Goal: Task Accomplishment & Management: Complete application form

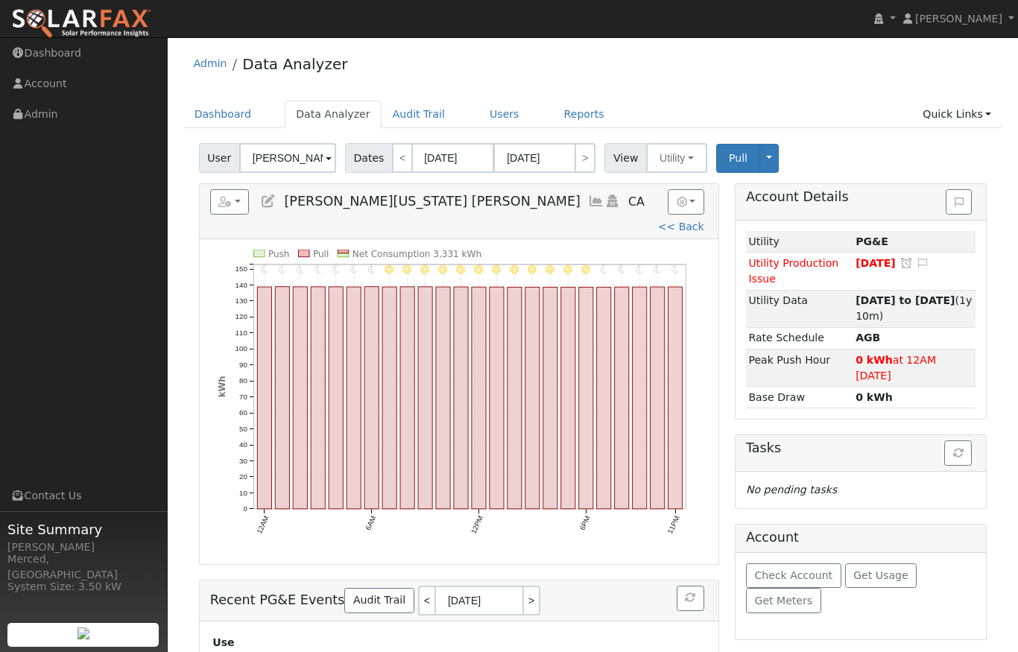
scroll to position [-23, 0]
click at [980, 119] on link "Quick Links" at bounding box center [956, 115] width 91 height 28
click at [946, 141] on link "Quick Add" at bounding box center [946, 146] width 110 height 21
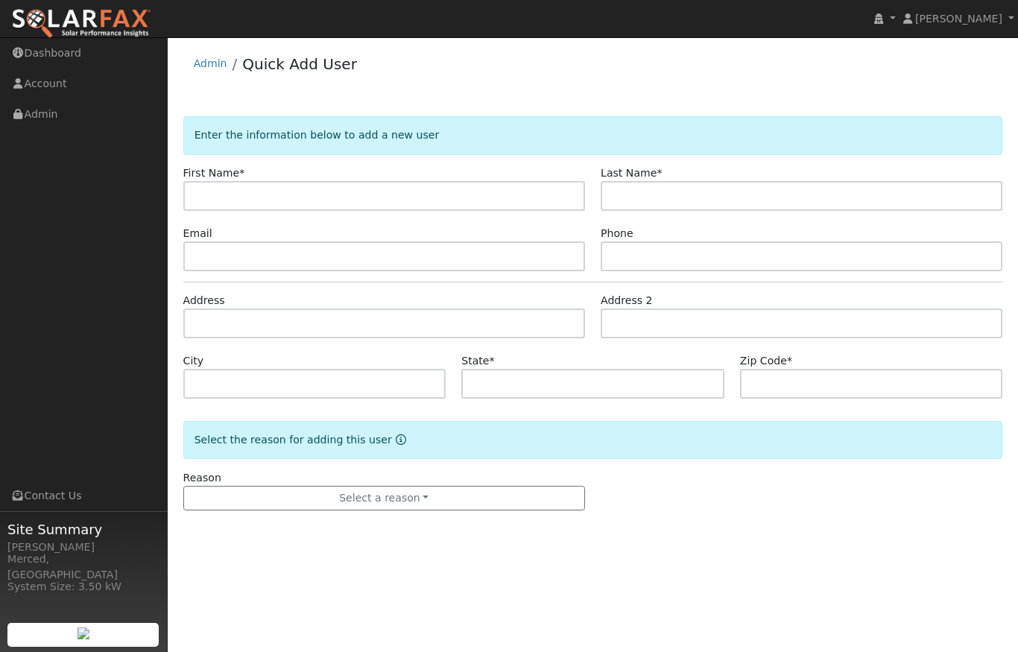
click at [282, 199] on input "text" at bounding box center [384, 196] width 402 height 30
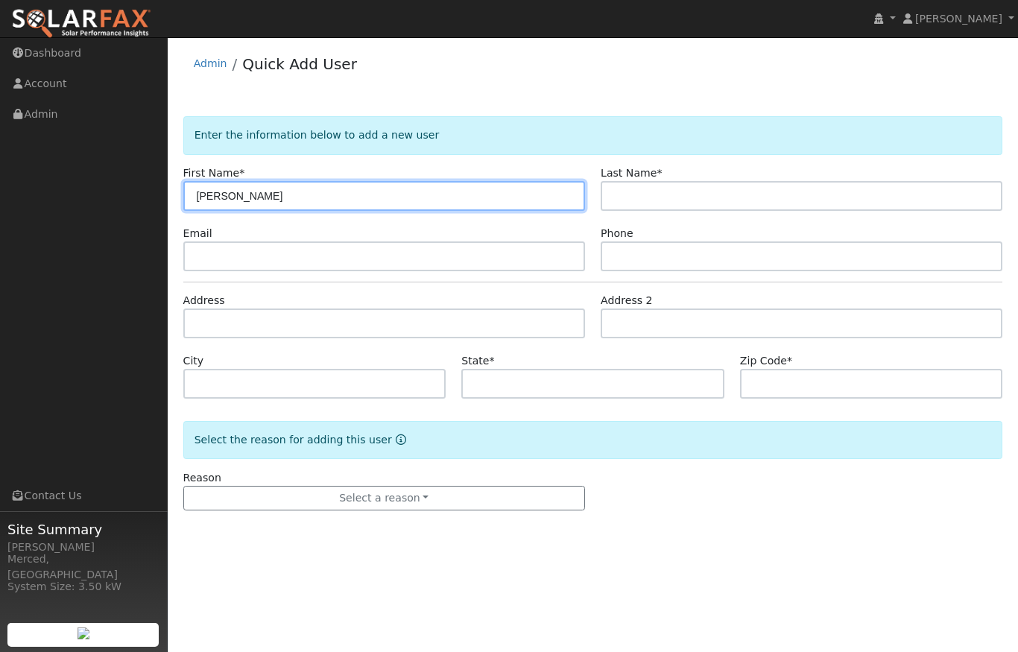
type input "Walt"
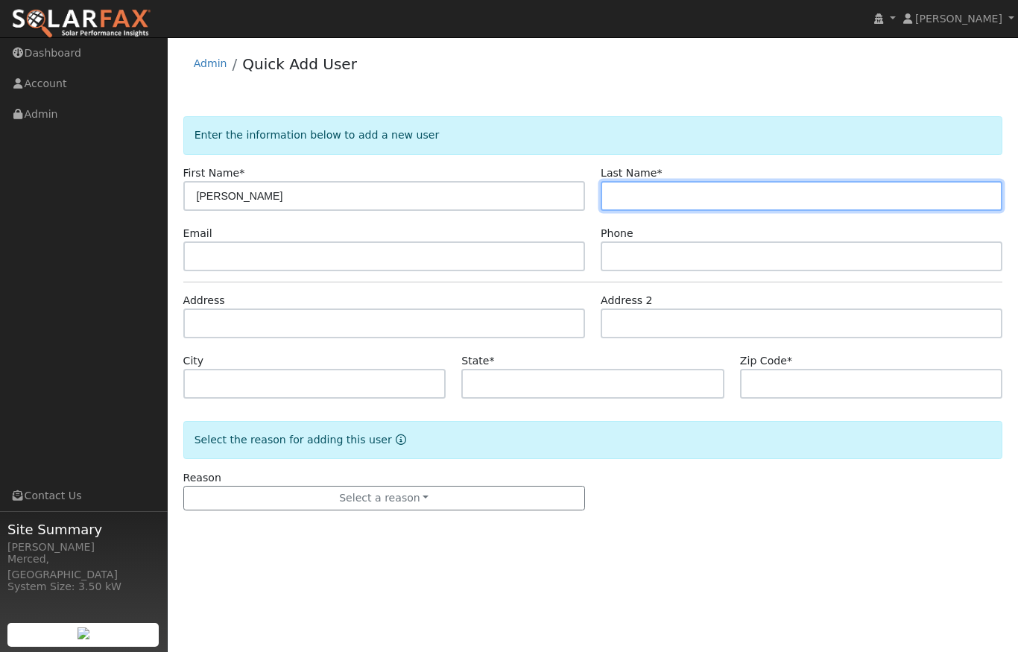
click at [683, 202] on input "text" at bounding box center [802, 196] width 402 height 30
click at [663, 197] on input "text" at bounding box center [802, 196] width 402 height 30
paste input "Weatherly"
type input "Weatherly"
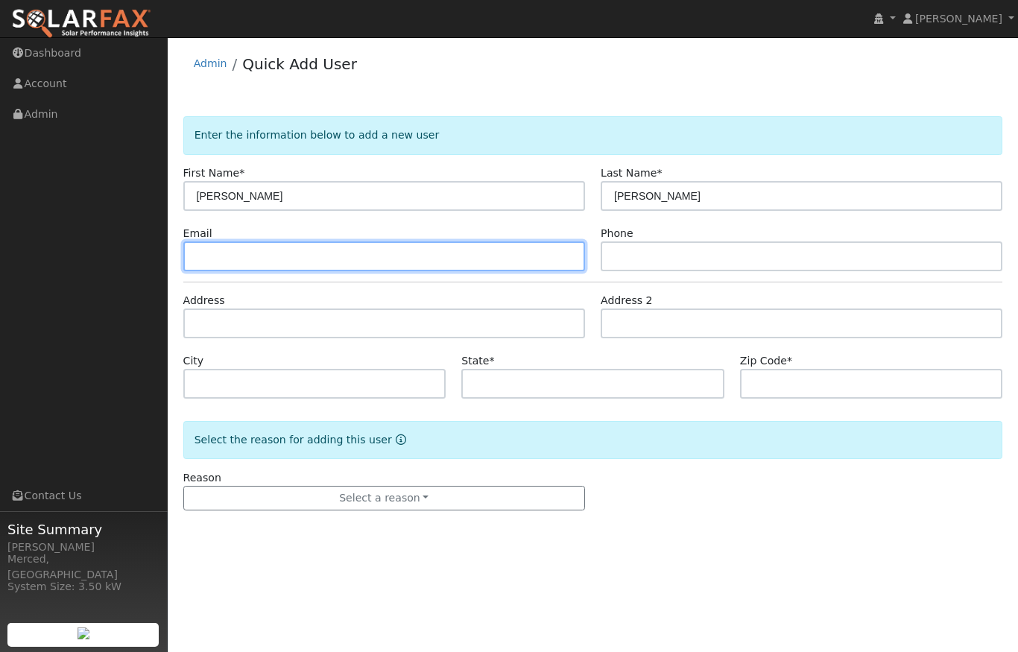
click at [525, 257] on input "text" at bounding box center [384, 256] width 402 height 30
paste input "jweath9560@aol.com"
type input "jweath9560@aol.com"
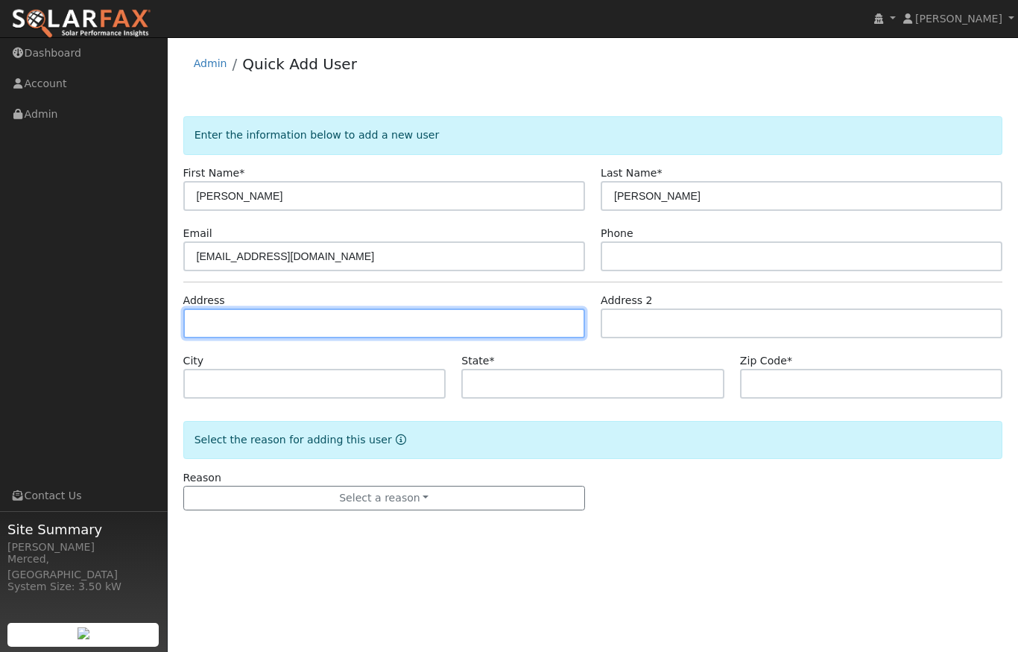
click at [297, 325] on input "text" at bounding box center [384, 324] width 402 height 30
click at [279, 323] on input "text" at bounding box center [384, 324] width 402 height 30
paste input "2945 Bedford Drive Merced"
type input "2945 Bedford Drive"
type input "Merced"
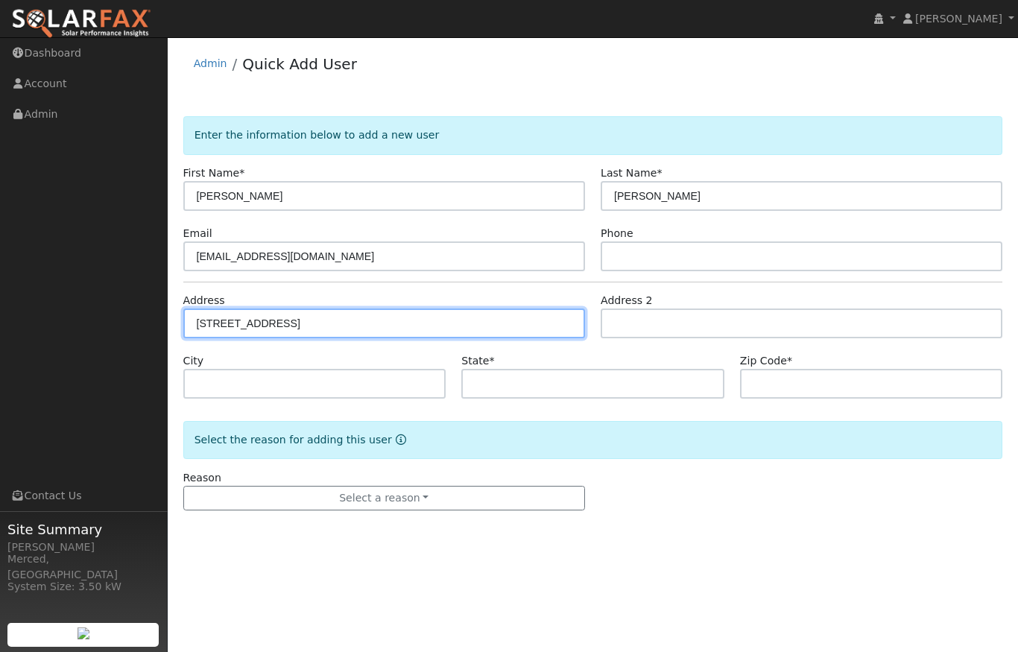
type input "CA"
type input "95340"
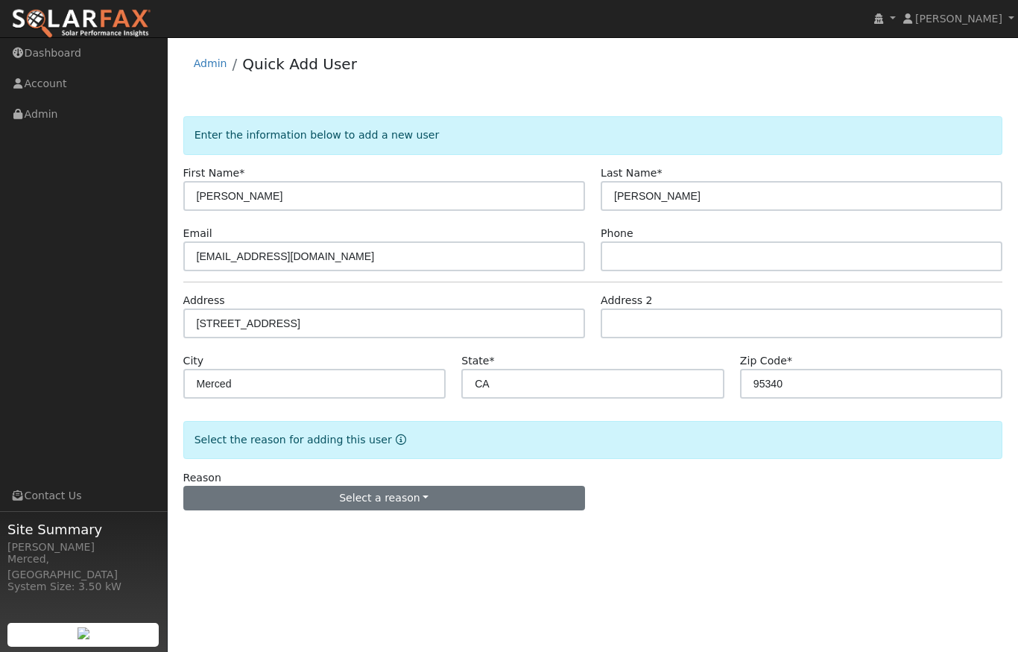
click at [436, 490] on button "Select a reason" at bounding box center [384, 498] width 402 height 25
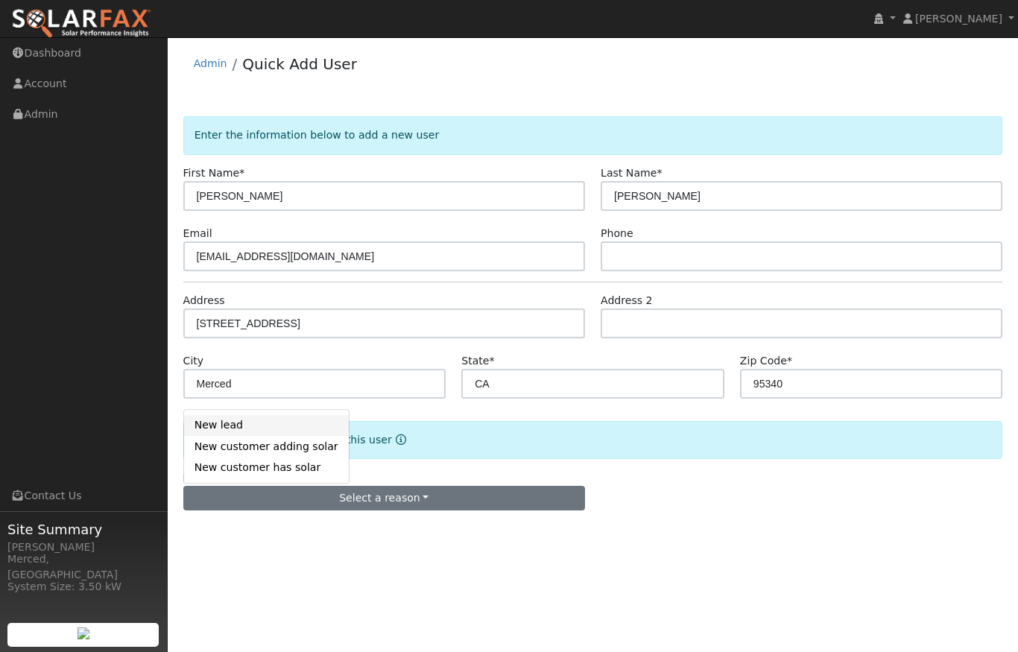
click at [289, 430] on link "New lead" at bounding box center [266, 425] width 165 height 21
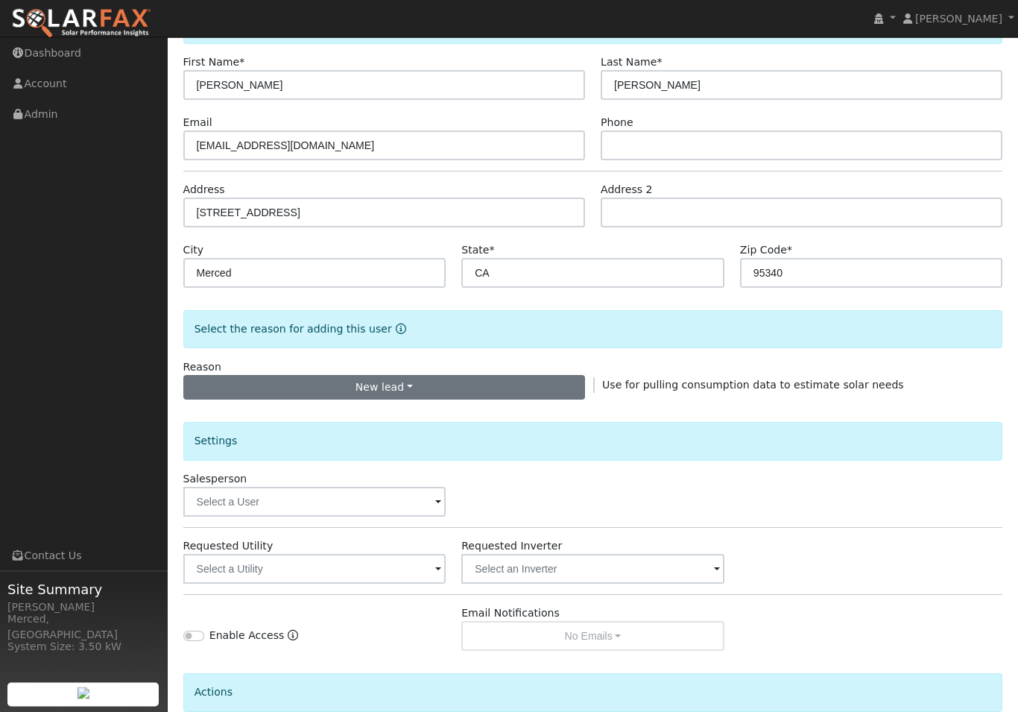
click at [414, 390] on button "New lead" at bounding box center [384, 388] width 402 height 25
click at [297, 466] on link "New customer has solar" at bounding box center [266, 459] width 165 height 21
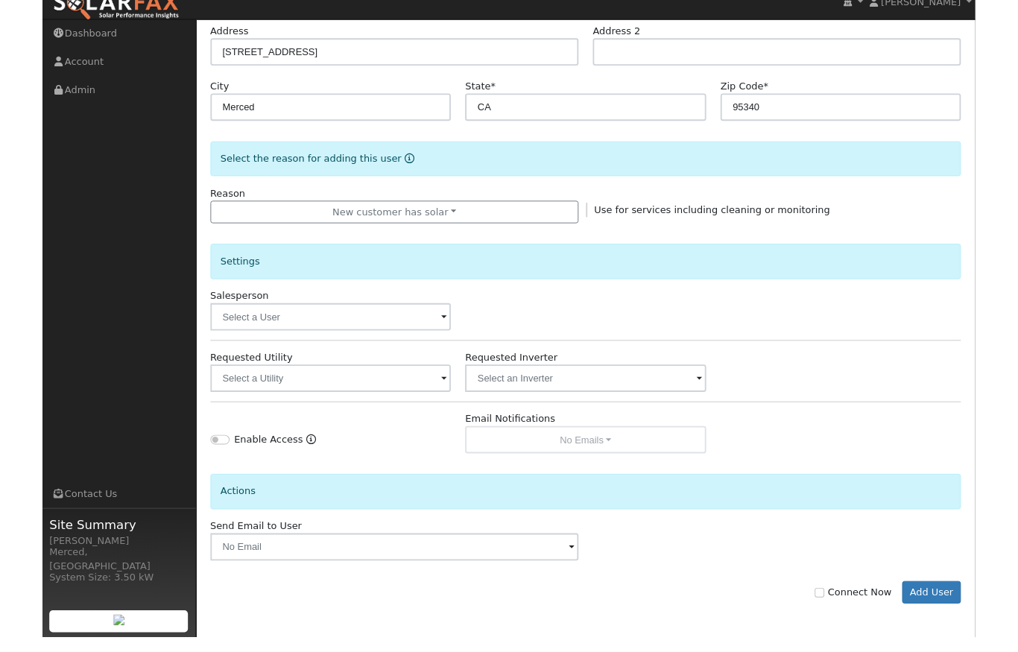
scroll to position [310, 0]
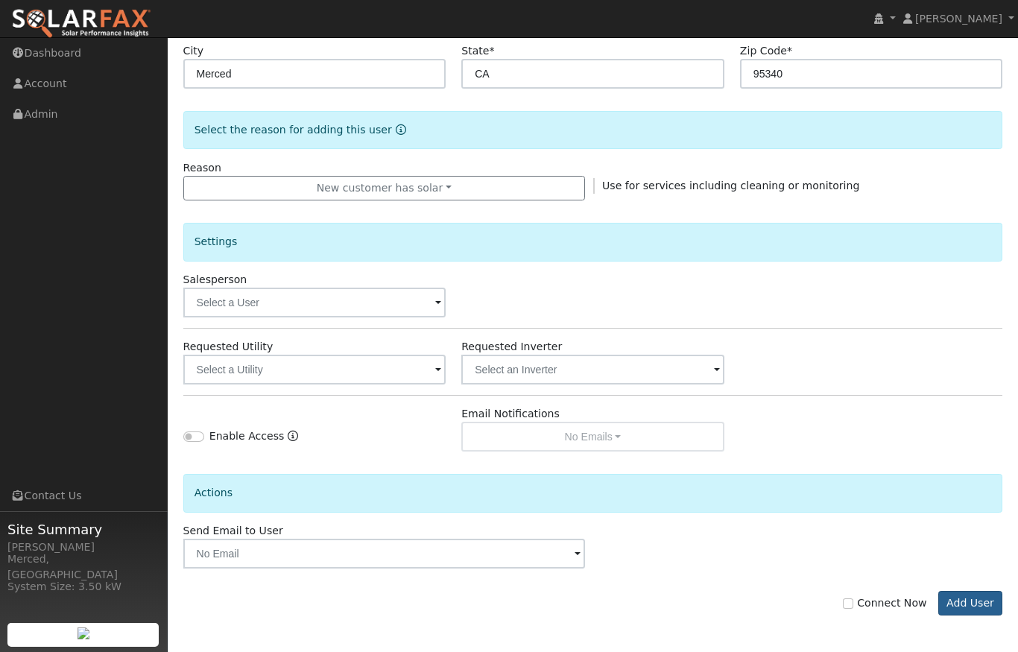
click at [978, 604] on button "Add User" at bounding box center [970, 603] width 65 height 25
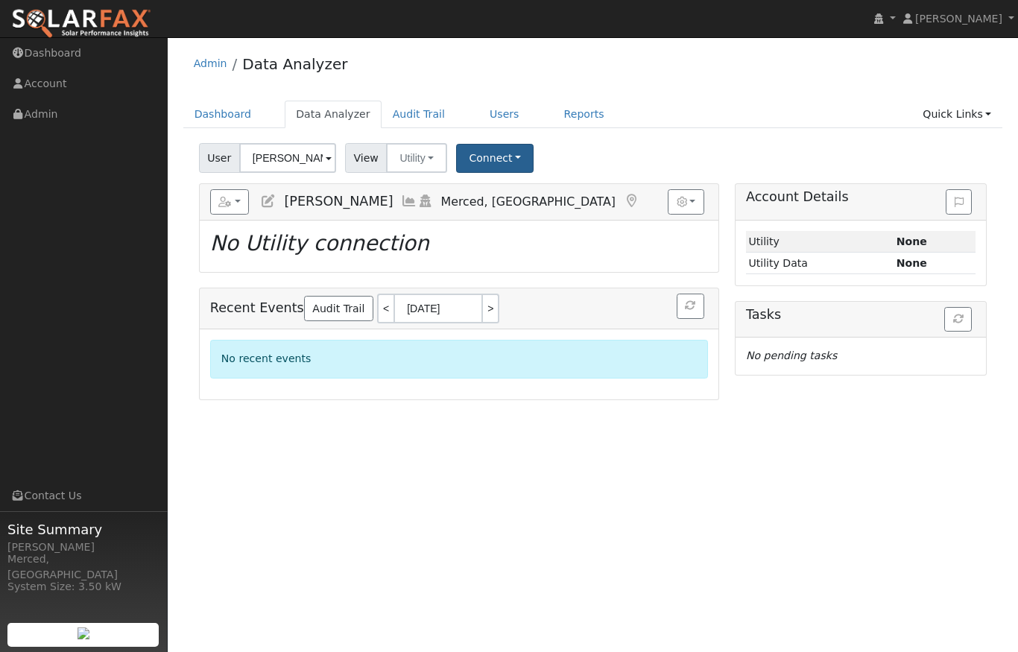
click at [502, 162] on button "Connect" at bounding box center [495, 158] width 78 height 29
click at [540, 186] on link "Select a Provider" at bounding box center [516, 190] width 116 height 21
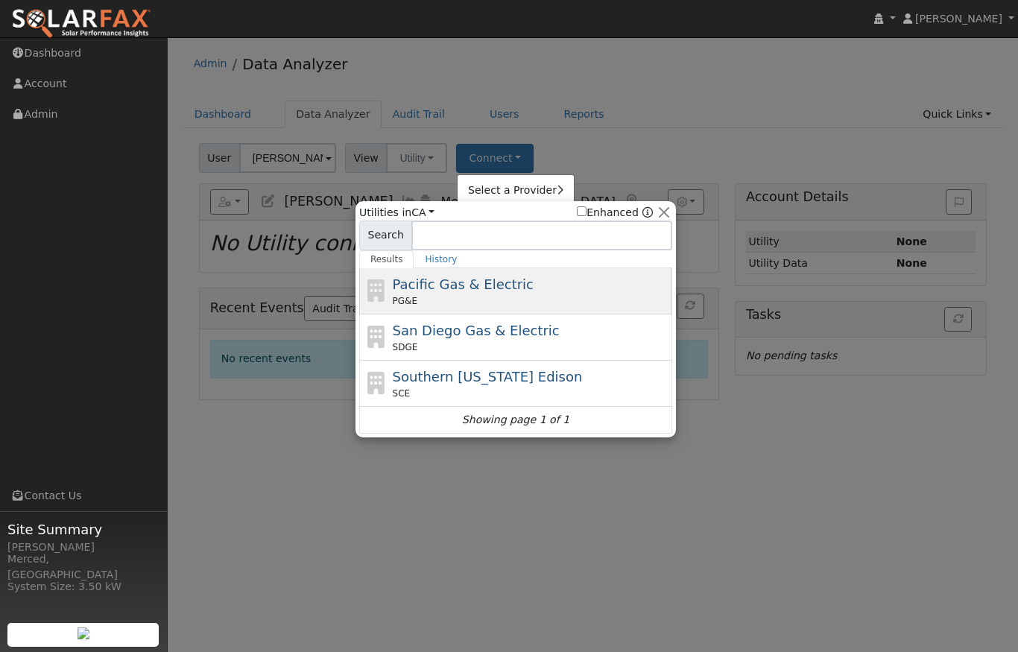
click at [468, 279] on span "Pacific Gas & Electric" at bounding box center [463, 284] width 141 height 16
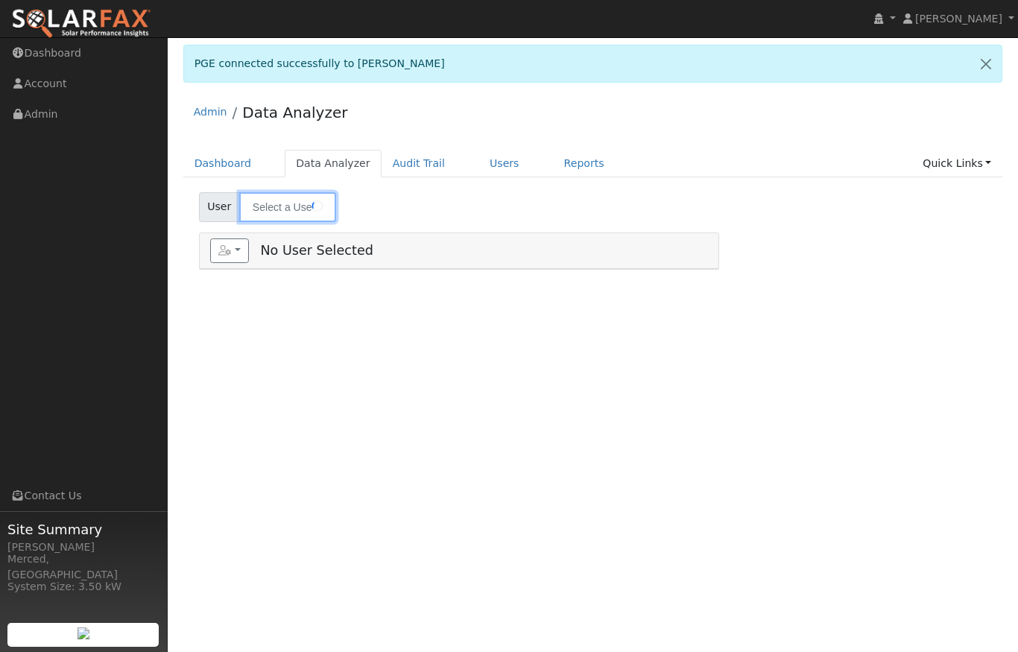
type input "[PERSON_NAME]"
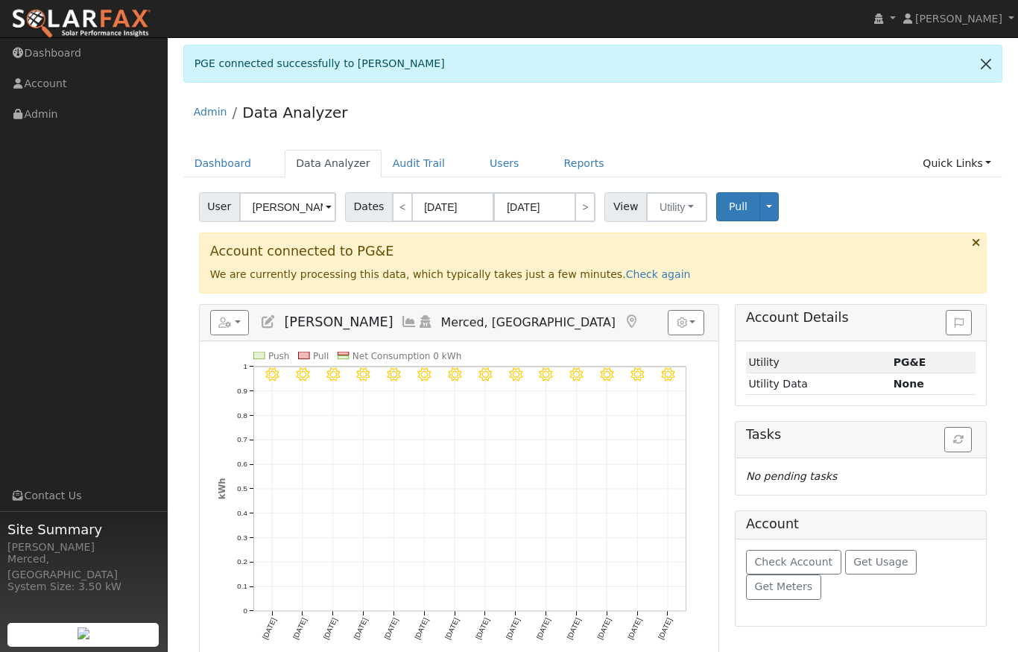
click at [983, 63] on link at bounding box center [985, 63] width 31 height 37
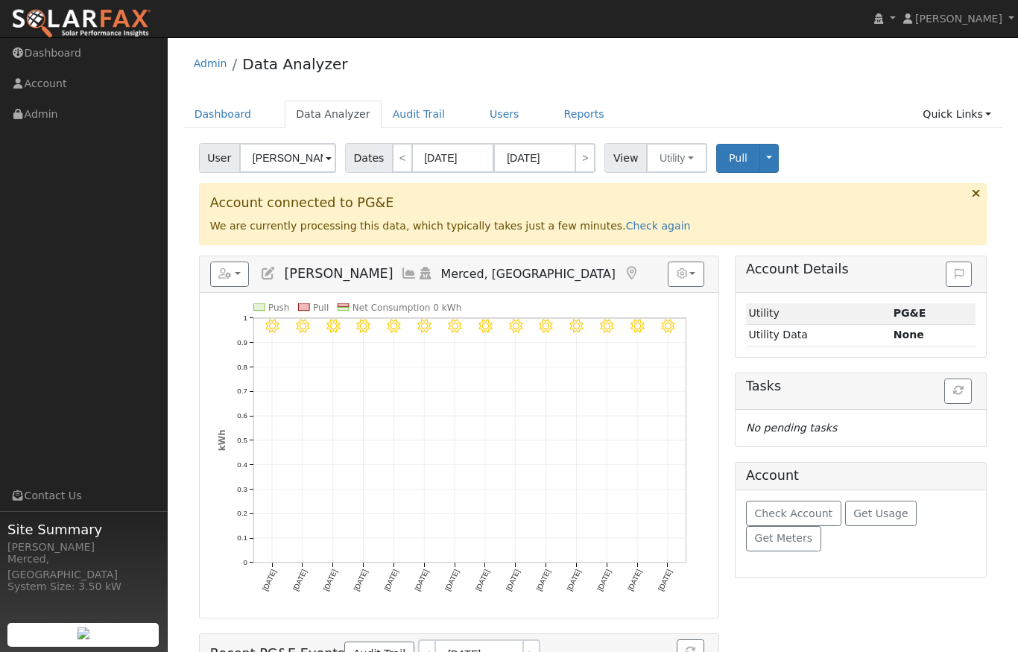
click at [977, 194] on icon at bounding box center [976, 193] width 8 height 11
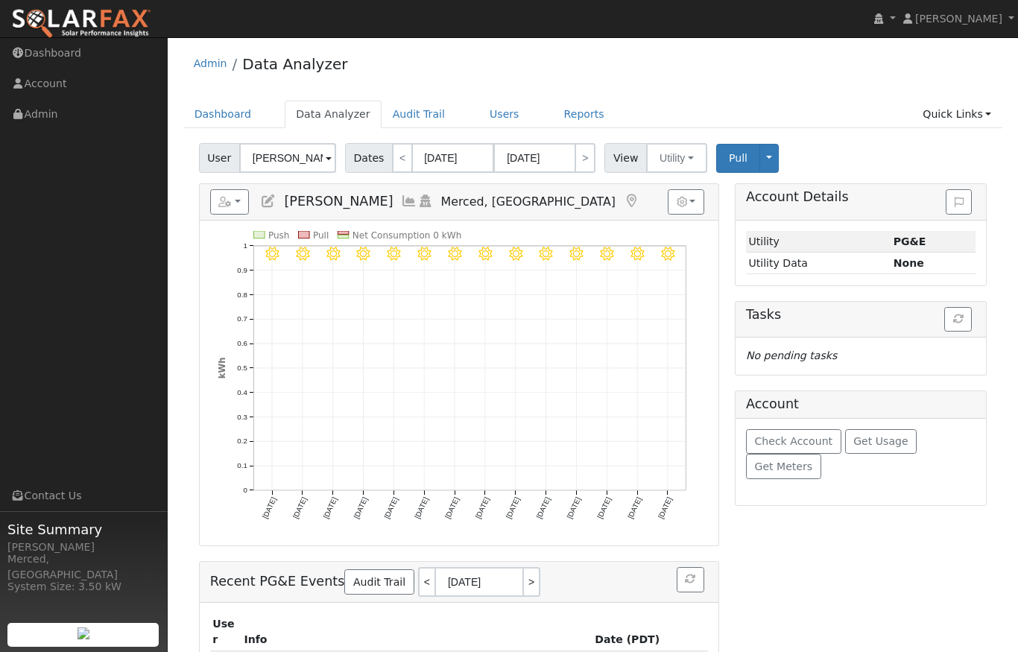
click at [401, 196] on icon at bounding box center [409, 201] width 16 height 13
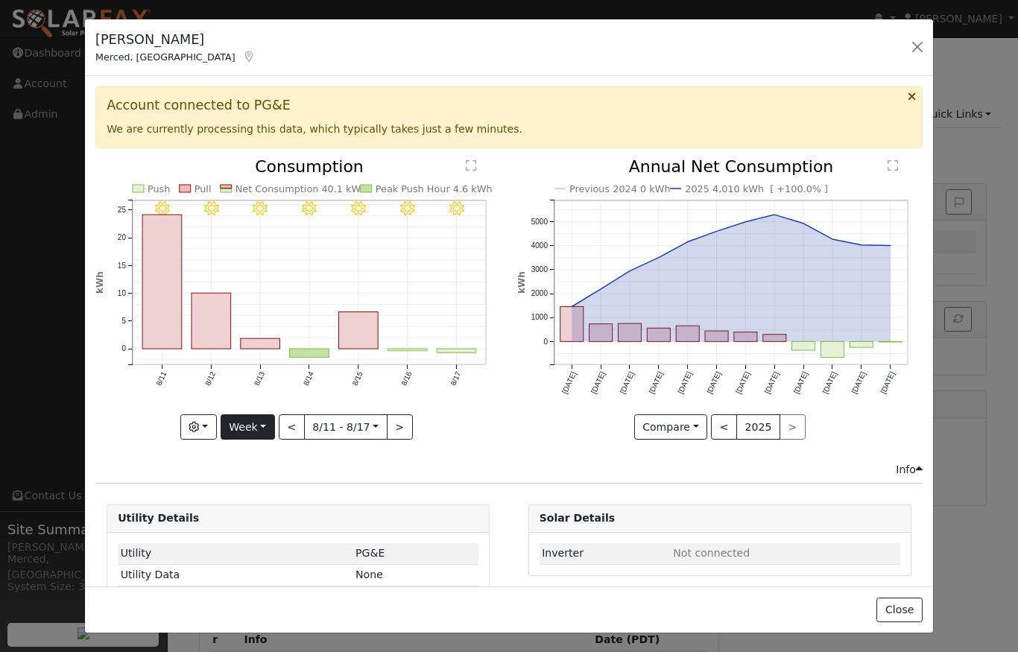
click at [256, 422] on button "Week" at bounding box center [248, 426] width 54 height 25
click at [273, 533] on link "Custom" at bounding box center [273, 541] width 104 height 21
click at [243, 425] on button "Custom" at bounding box center [215, 426] width 66 height 25
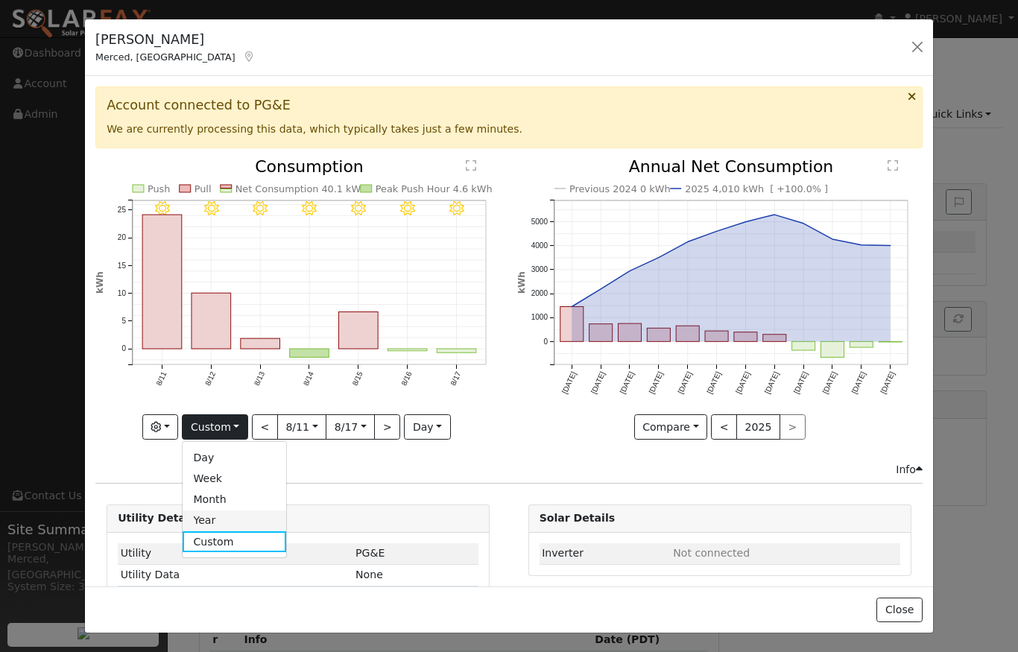
click at [249, 520] on link "Year" at bounding box center [235, 521] width 104 height 21
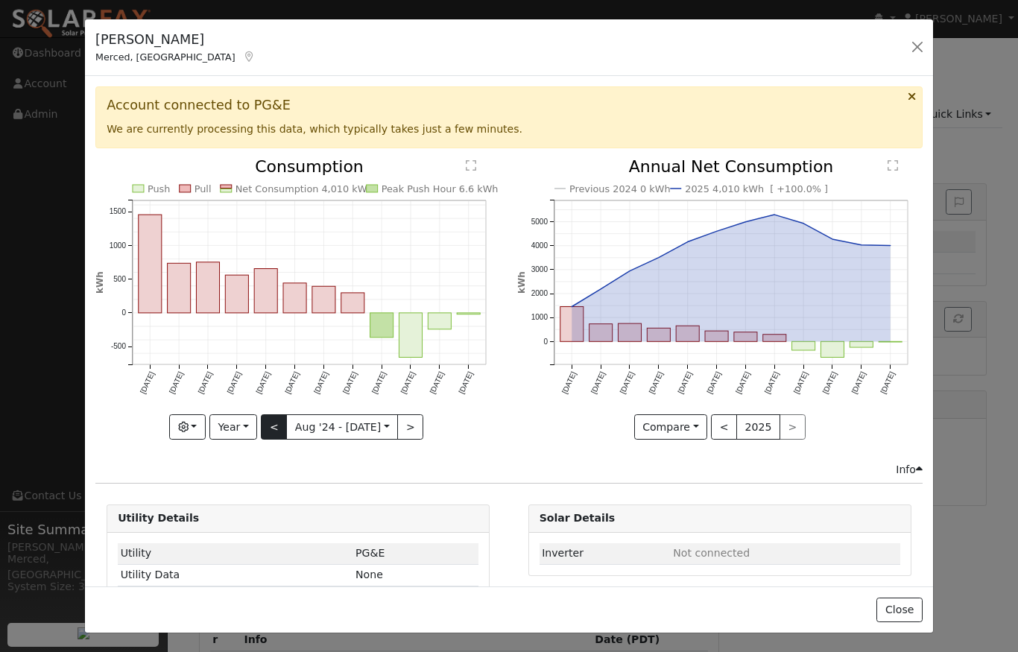
click at [273, 429] on button "<" at bounding box center [274, 426] width 26 height 25
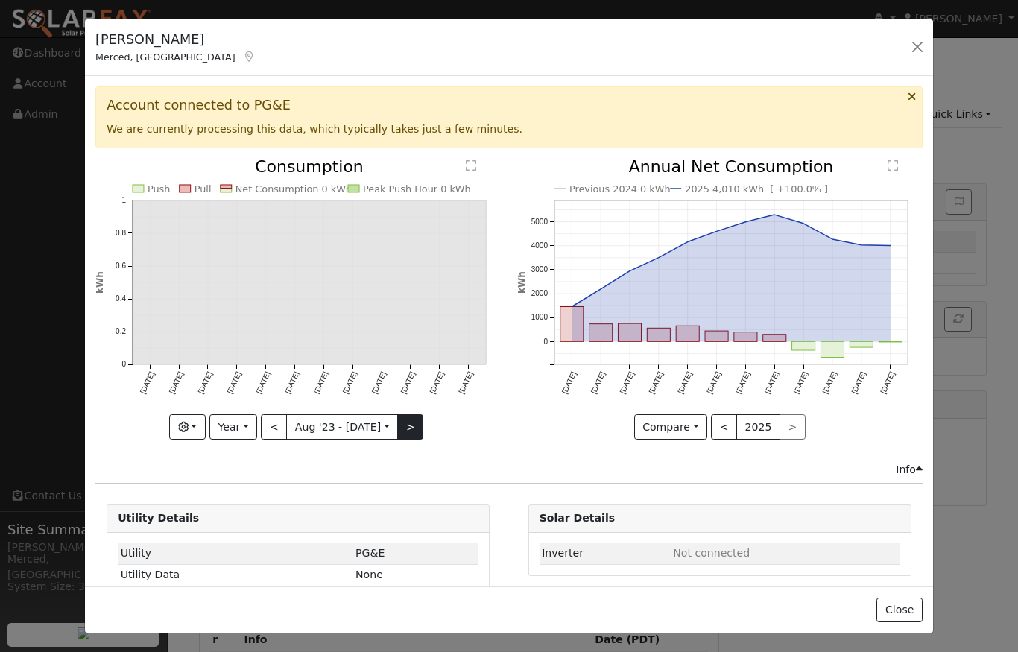
click at [406, 423] on button ">" at bounding box center [410, 426] width 26 height 25
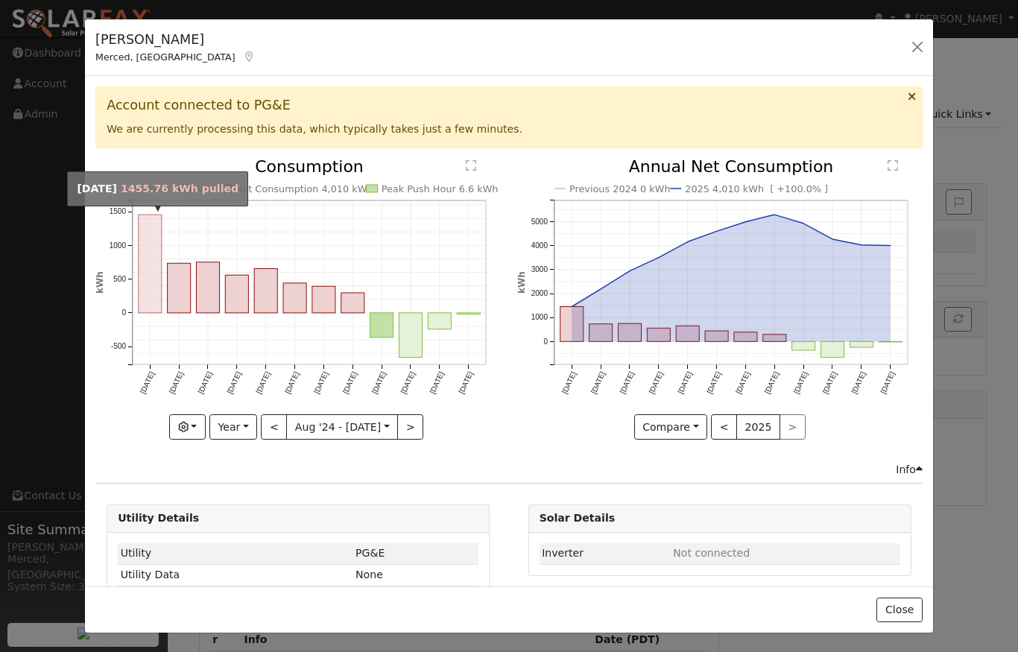
click at [148, 298] on rect "onclick=""" at bounding box center [150, 264] width 23 height 98
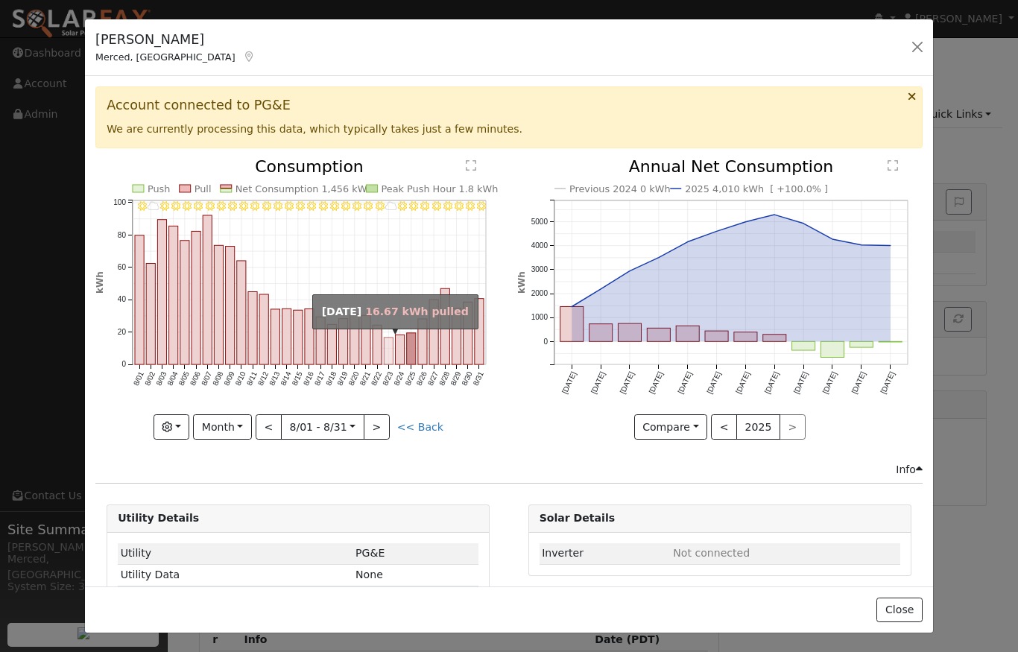
click at [388, 350] on rect "onclick=""" at bounding box center [389, 351] width 9 height 27
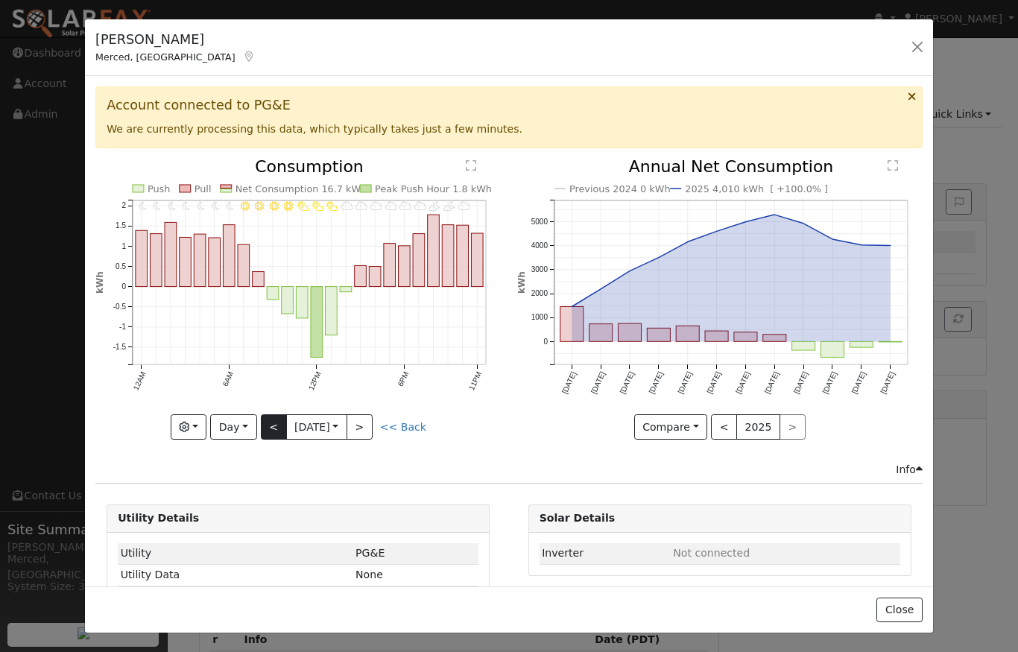
click at [278, 434] on button "<" at bounding box center [274, 426] width 26 height 25
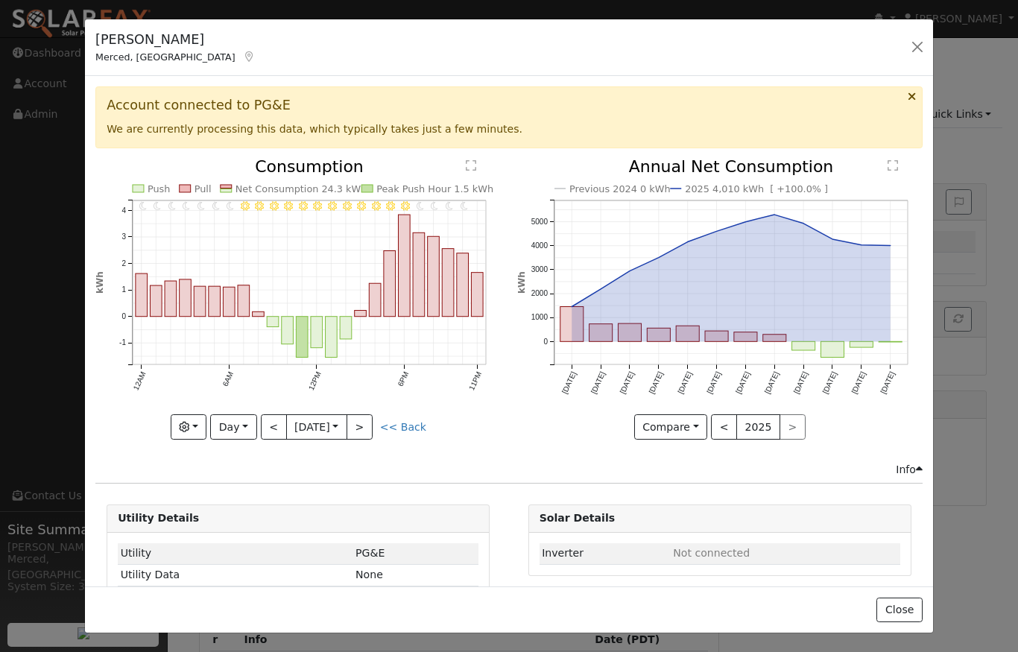
click at [278, 434] on button "<" at bounding box center [274, 426] width 26 height 25
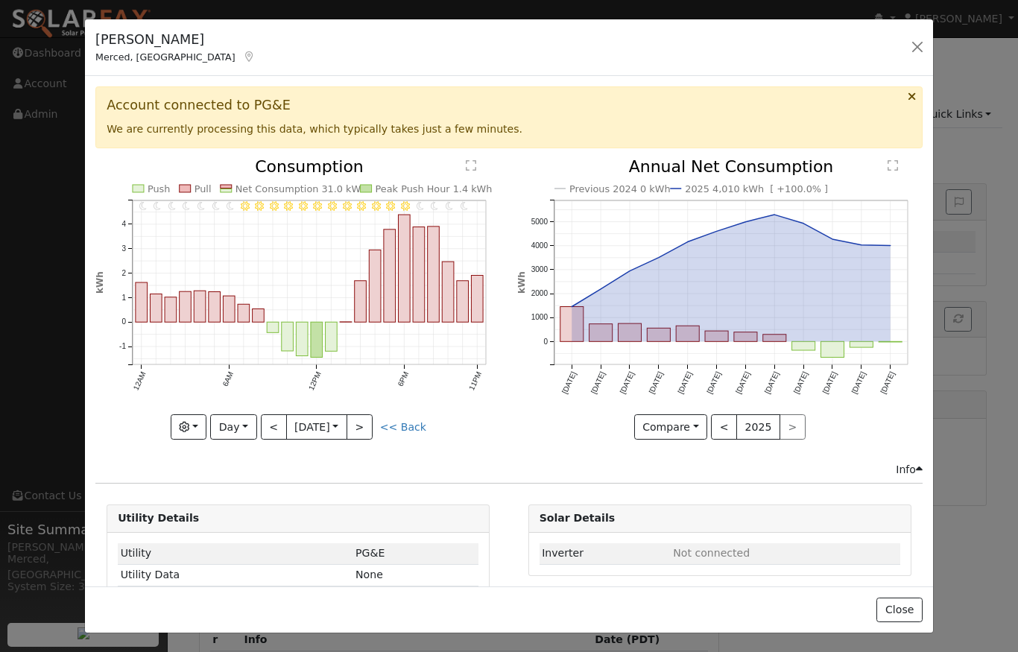
click at [278, 434] on button "<" at bounding box center [274, 426] width 26 height 25
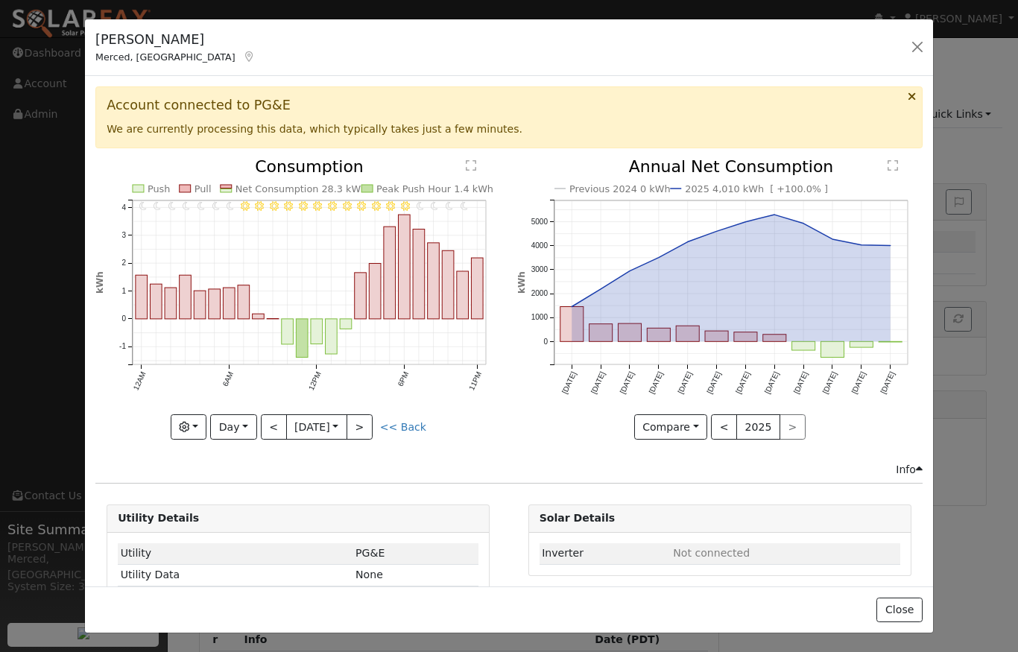
click at [278, 434] on button "<" at bounding box center [274, 426] width 26 height 25
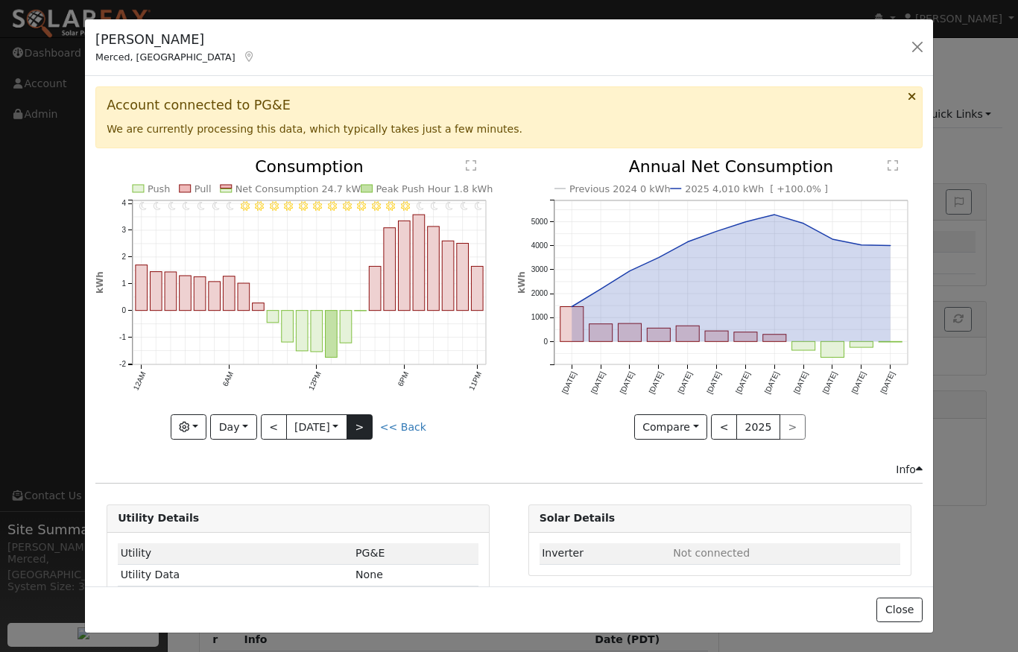
click at [370, 426] on button ">" at bounding box center [360, 426] width 26 height 25
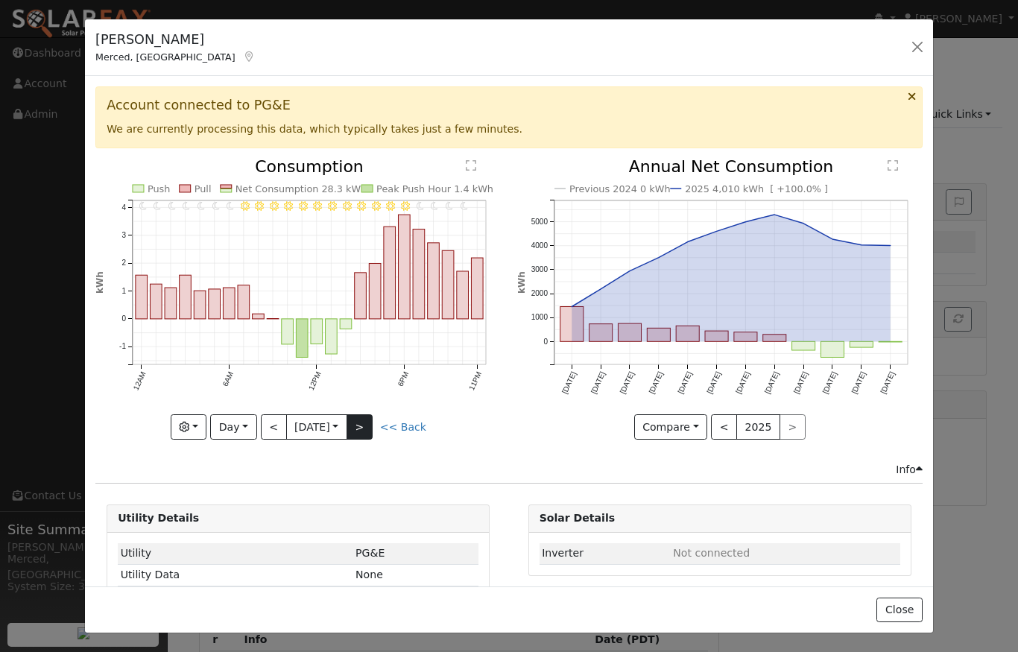
click at [370, 426] on div at bounding box center [297, 299] width 405 height 281
click at [239, 426] on button "Day" at bounding box center [233, 426] width 46 height 25
click at [241, 521] on link "Year" at bounding box center [263, 521] width 104 height 21
type input "2024-08-01"
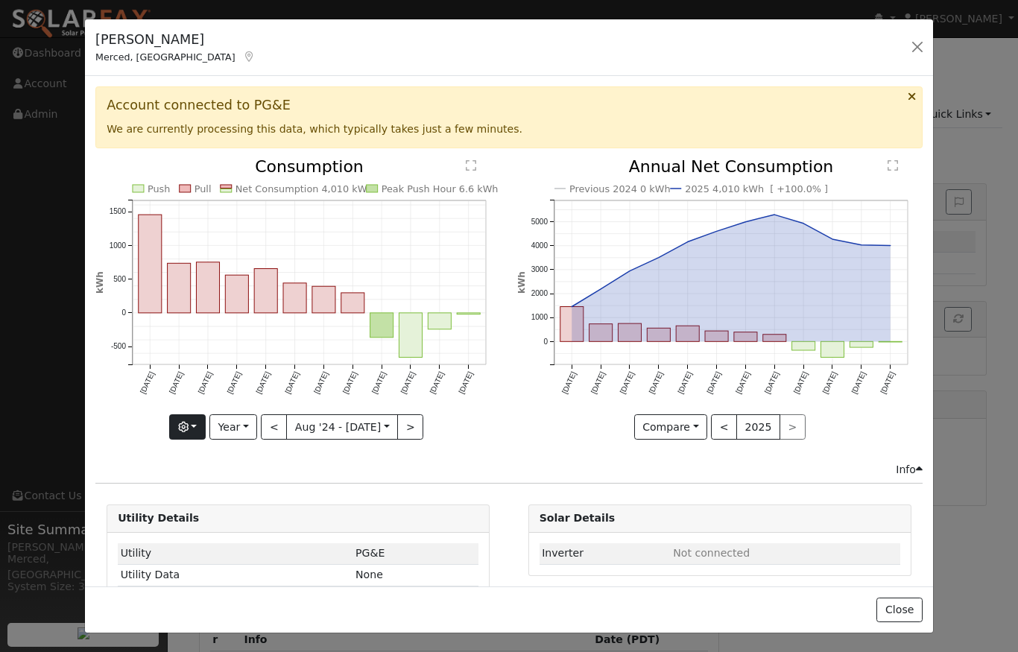
click at [199, 426] on button "button" at bounding box center [187, 426] width 37 height 25
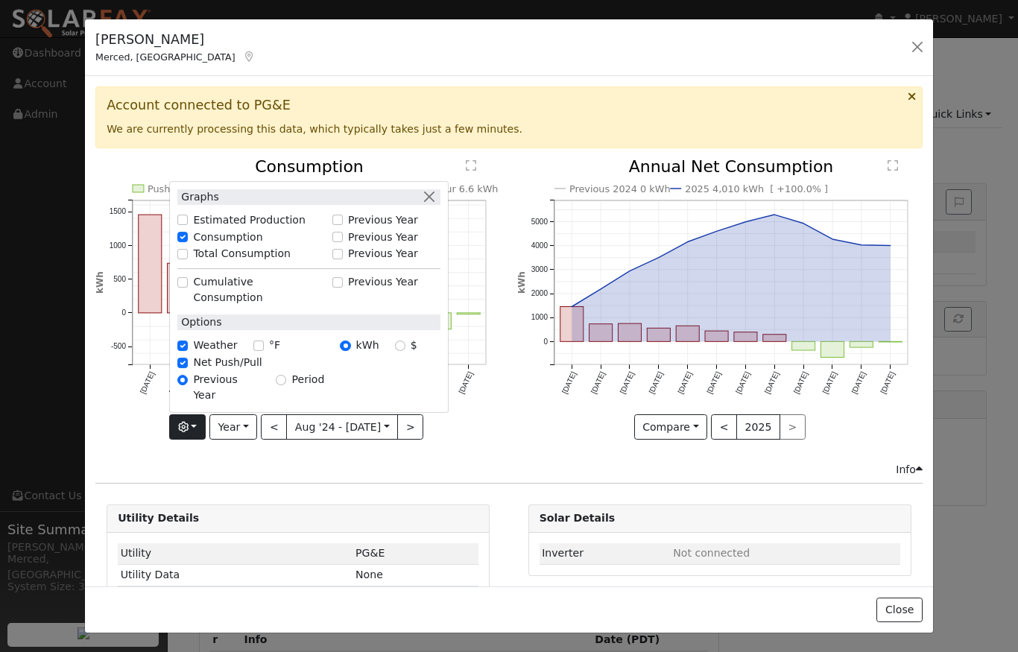
click at [188, 225] on input "Estimated Production" at bounding box center [182, 220] width 10 height 10
checkbox input "true"
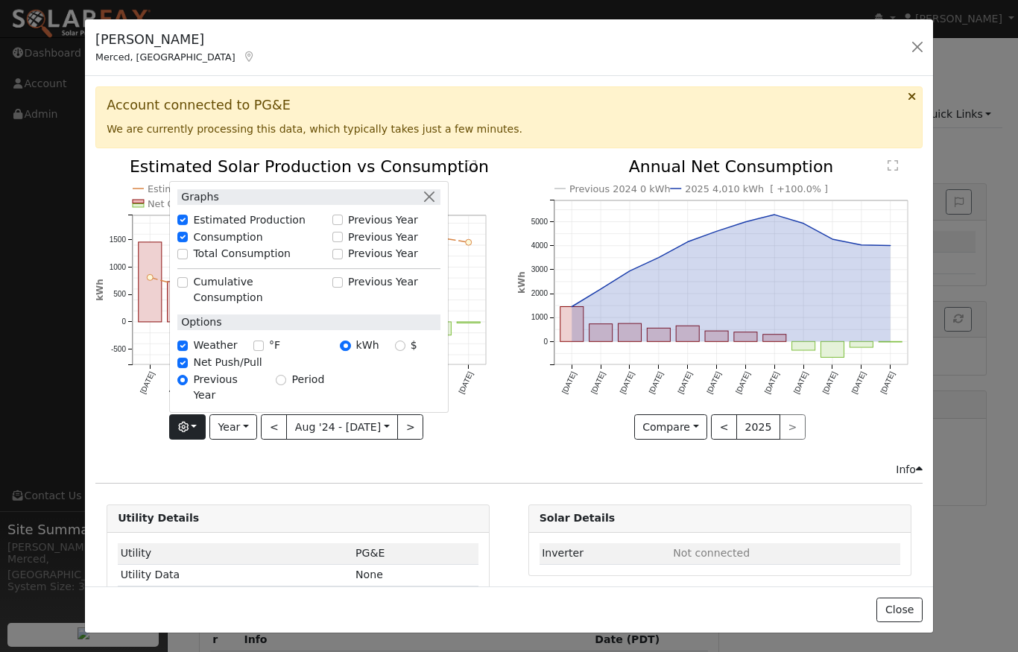
click at [436, 205] on button "button" at bounding box center [429, 197] width 16 height 16
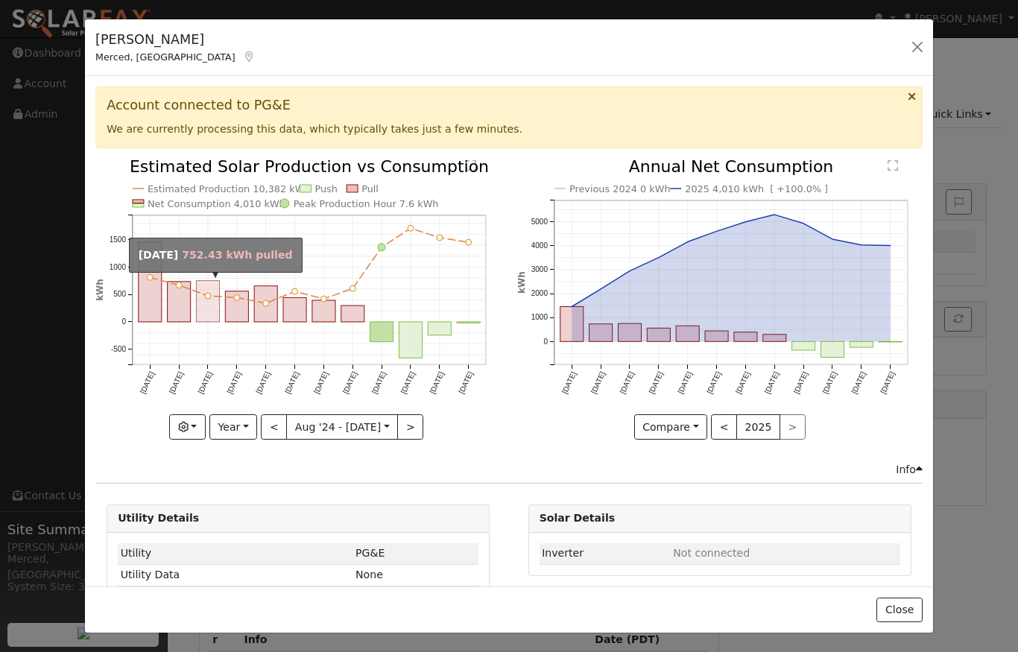
click at [207, 313] on rect "onclick=""" at bounding box center [208, 301] width 23 height 41
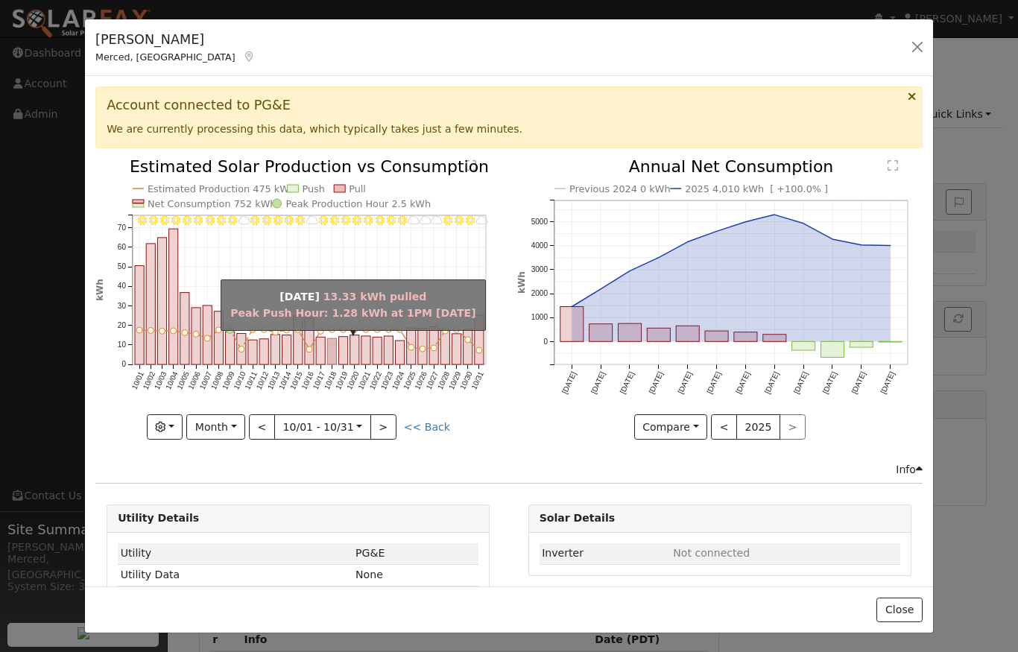
click at [334, 343] on rect "onclick=""" at bounding box center [332, 351] width 9 height 26
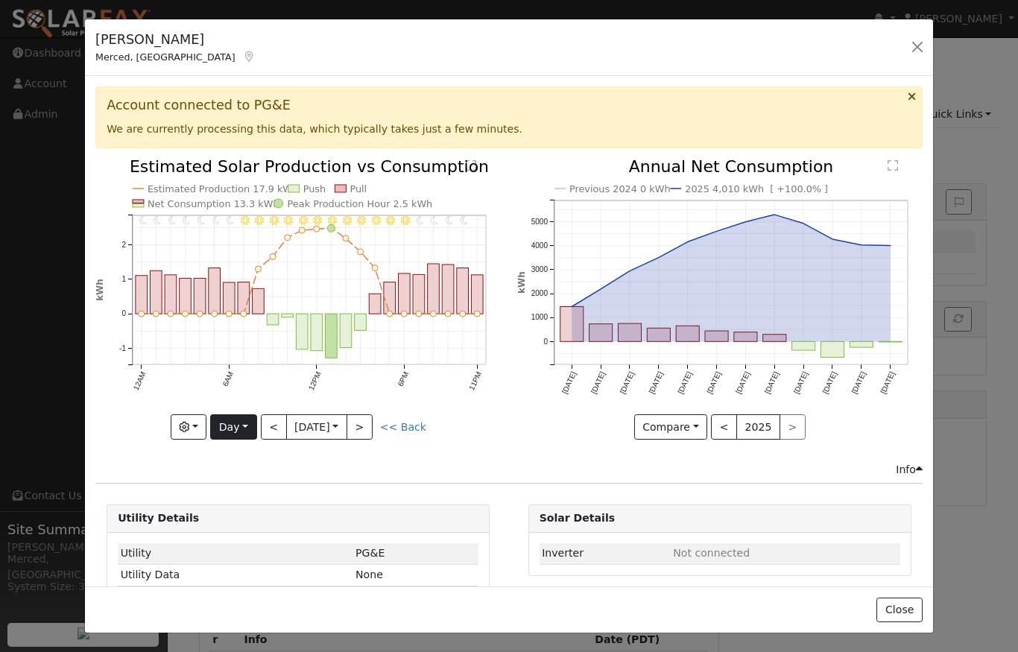
click at [243, 429] on button "Day" at bounding box center [233, 426] width 46 height 25
click at [236, 525] on link "Year" at bounding box center [263, 521] width 104 height 21
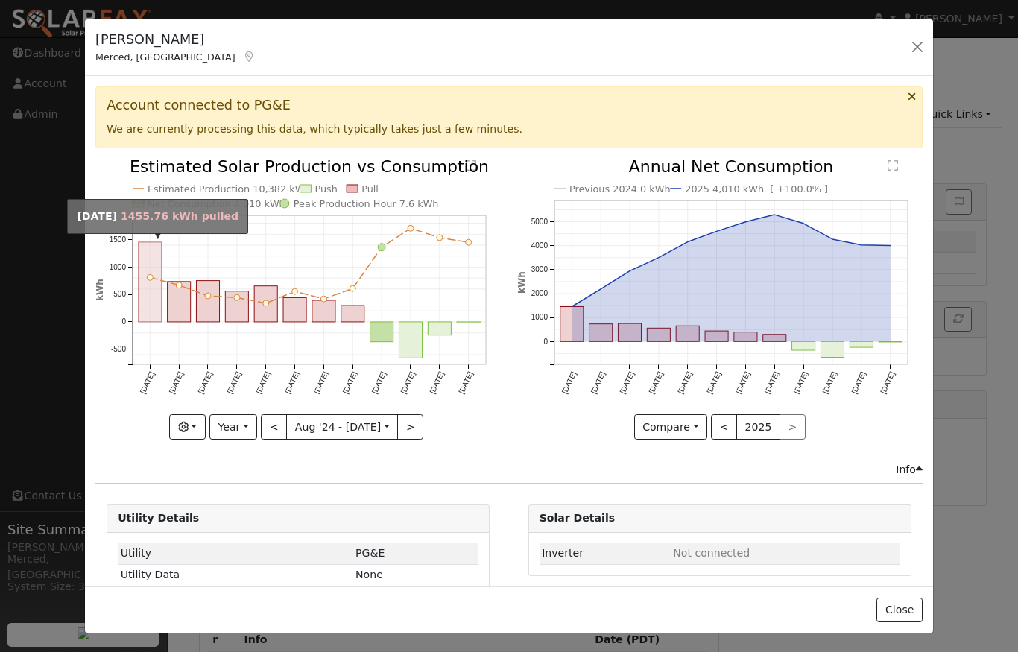
click at [153, 303] on rect "onclick=""" at bounding box center [150, 282] width 23 height 80
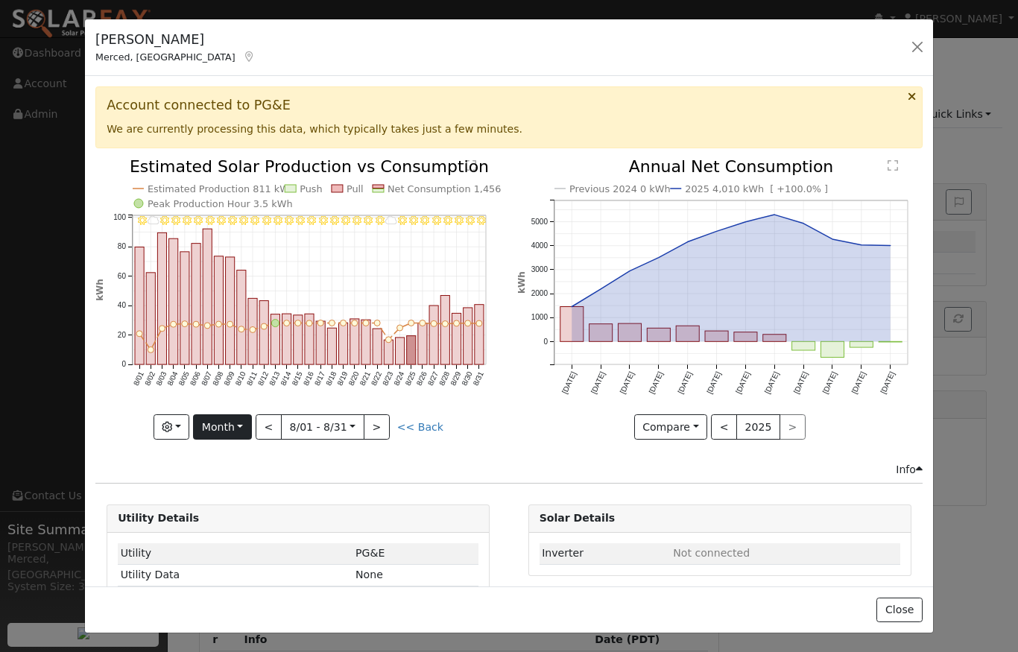
click at [248, 425] on button "Month" at bounding box center [222, 426] width 59 height 25
click at [230, 522] on link "Year" at bounding box center [246, 521] width 104 height 21
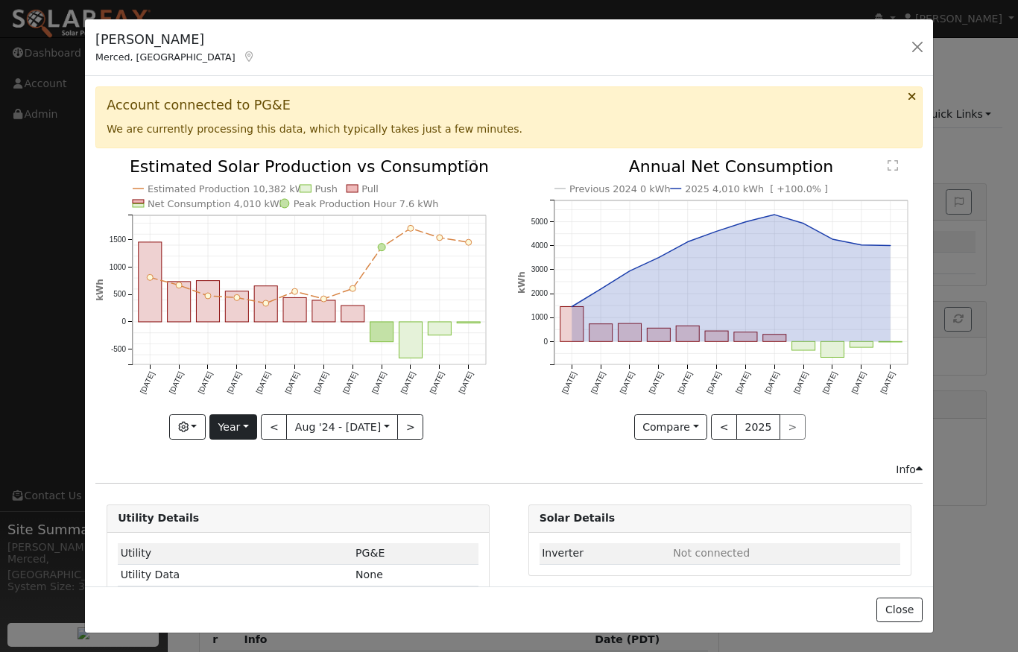
click at [249, 432] on button "Year" at bounding box center [233, 426] width 48 height 25
click at [487, 403] on icon "Estimated Production 10,382 kWh Push Pull Net Consumption 4,010 kWh Peak Produc…" at bounding box center [297, 298] width 405 height 279
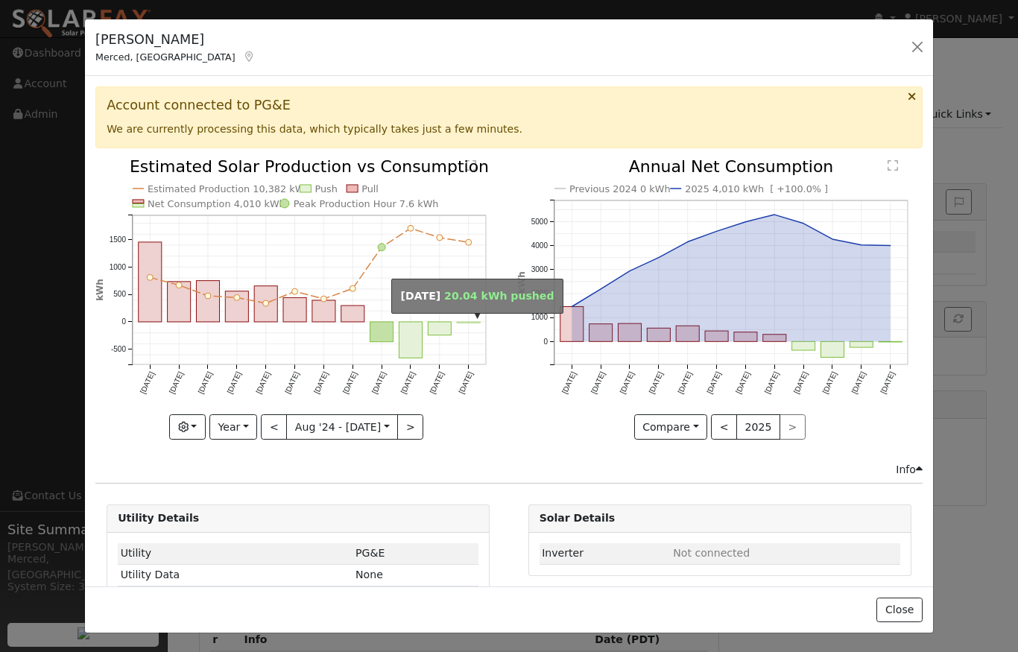
click at [468, 322] on rect "onclick=""" at bounding box center [469, 322] width 23 height 1
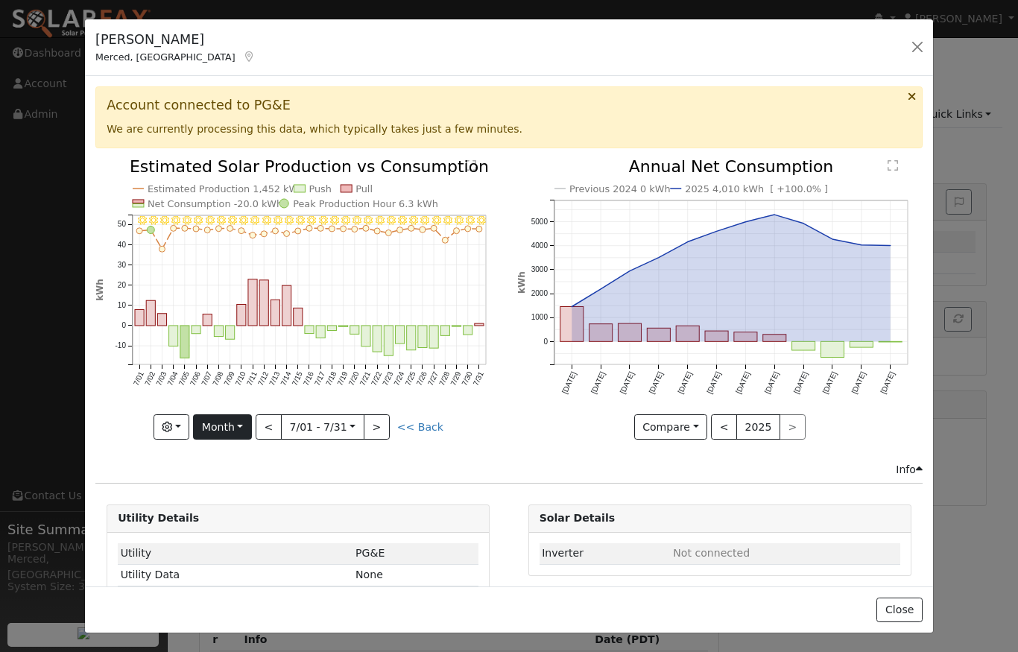
click at [246, 429] on button "Month" at bounding box center [222, 426] width 59 height 25
click at [236, 524] on link "Year" at bounding box center [246, 521] width 104 height 21
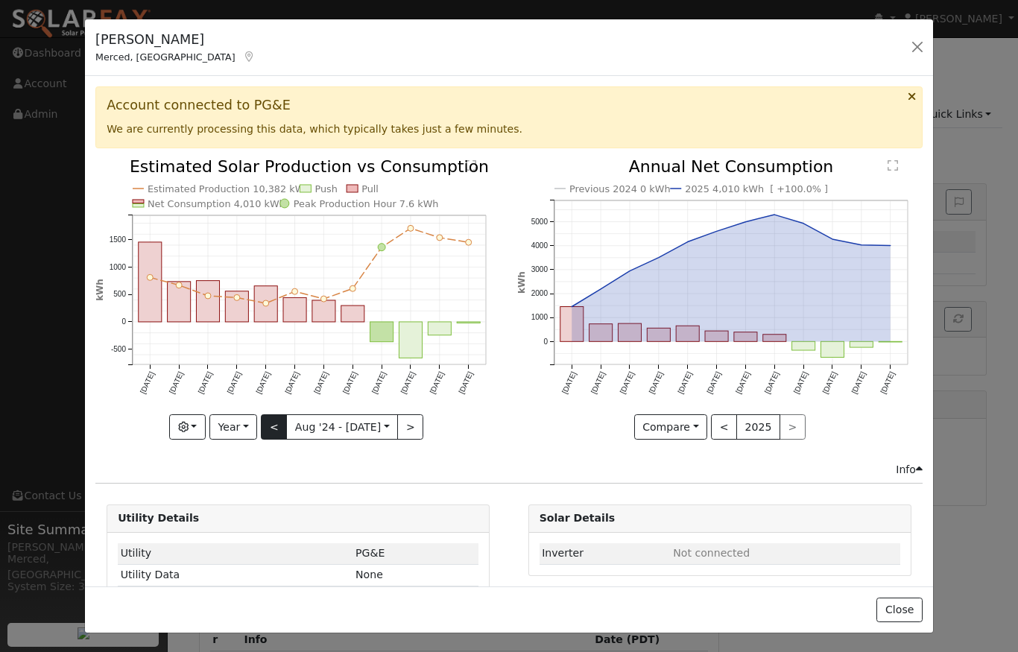
click at [275, 426] on button "<" at bounding box center [274, 426] width 26 height 25
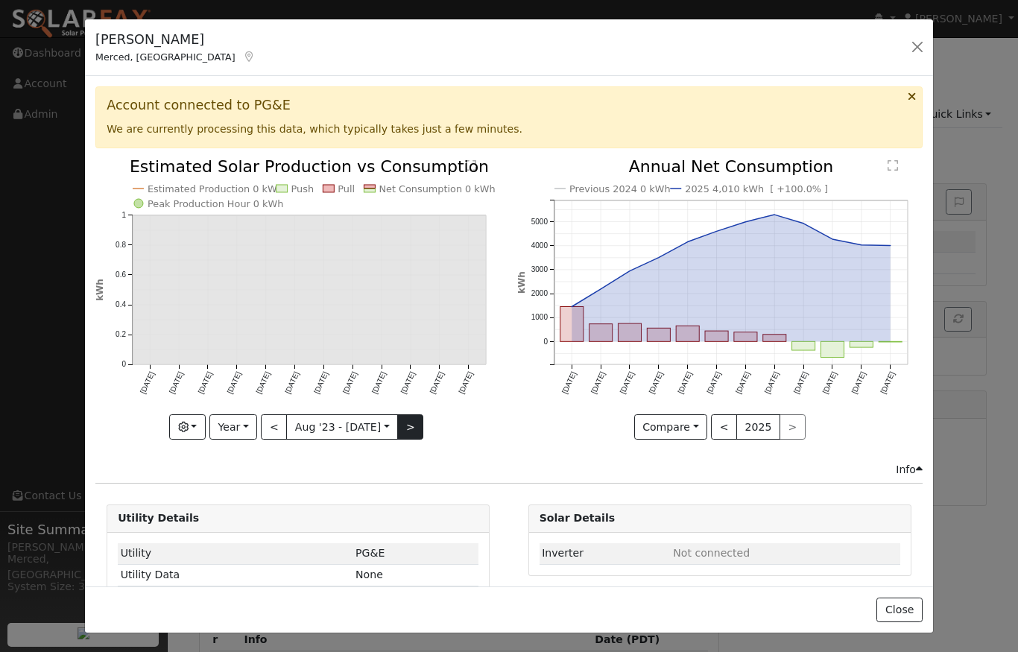
click at [414, 430] on button ">" at bounding box center [410, 426] width 26 height 25
type input "2024-08-01"
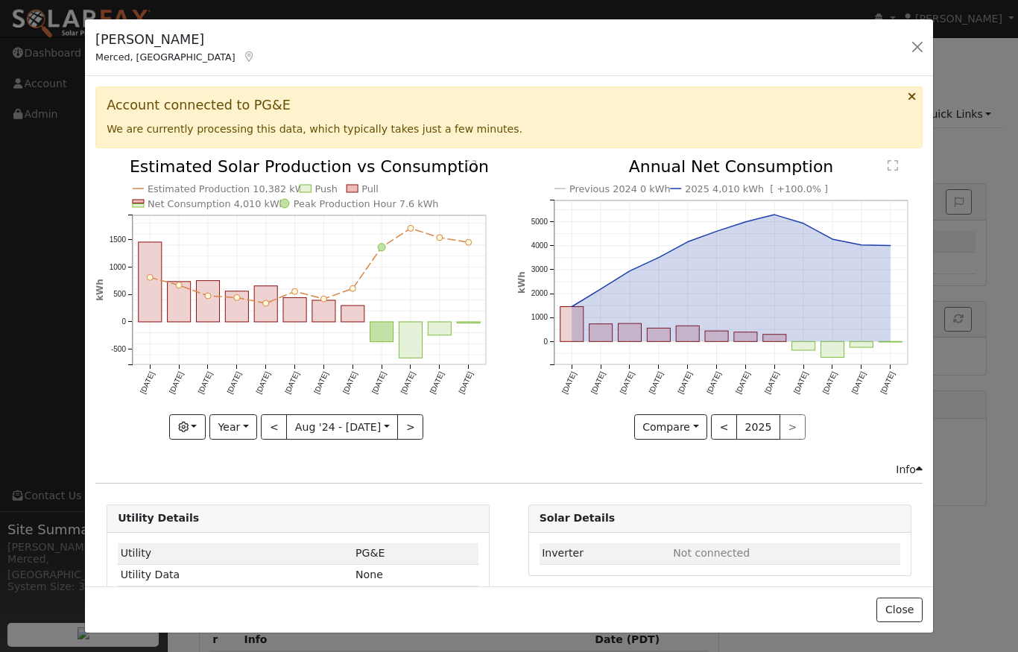
click at [921, 47] on button "button" at bounding box center [917, 47] width 21 height 21
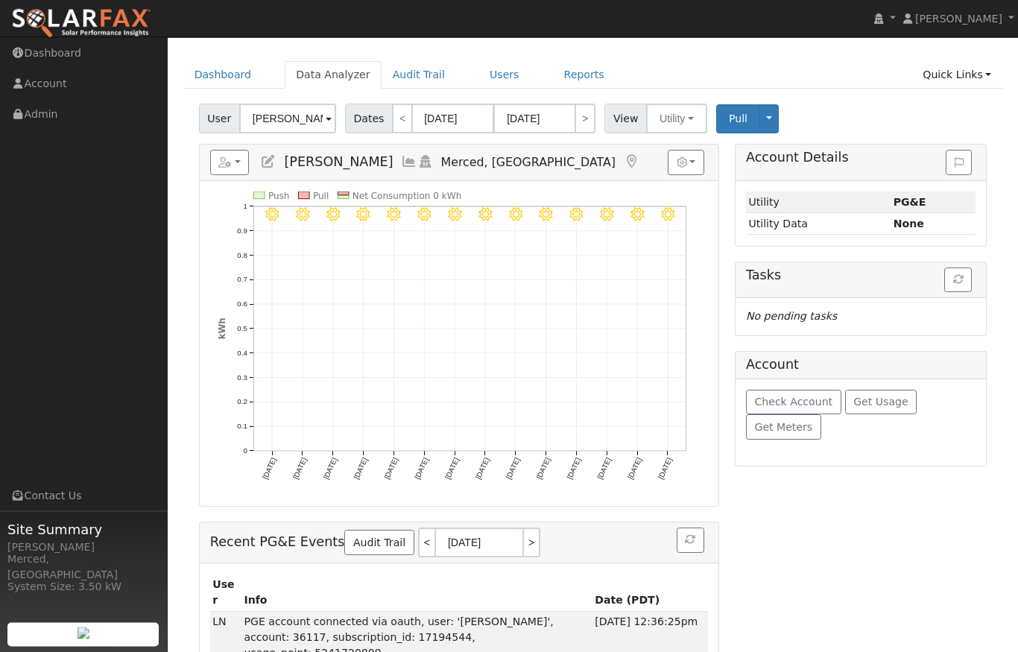
scroll to position [39, 0]
click at [766, 123] on button "Toggle Dropdown" at bounding box center [768, 118] width 19 height 29
click at [797, 111] on div "User Walt Weatherly Account Default Account Default Account 2945 Bedford Drive,…" at bounding box center [593, 115] width 794 height 35
click at [399, 117] on link "<" at bounding box center [402, 119] width 21 height 30
type input "07/22/2025"
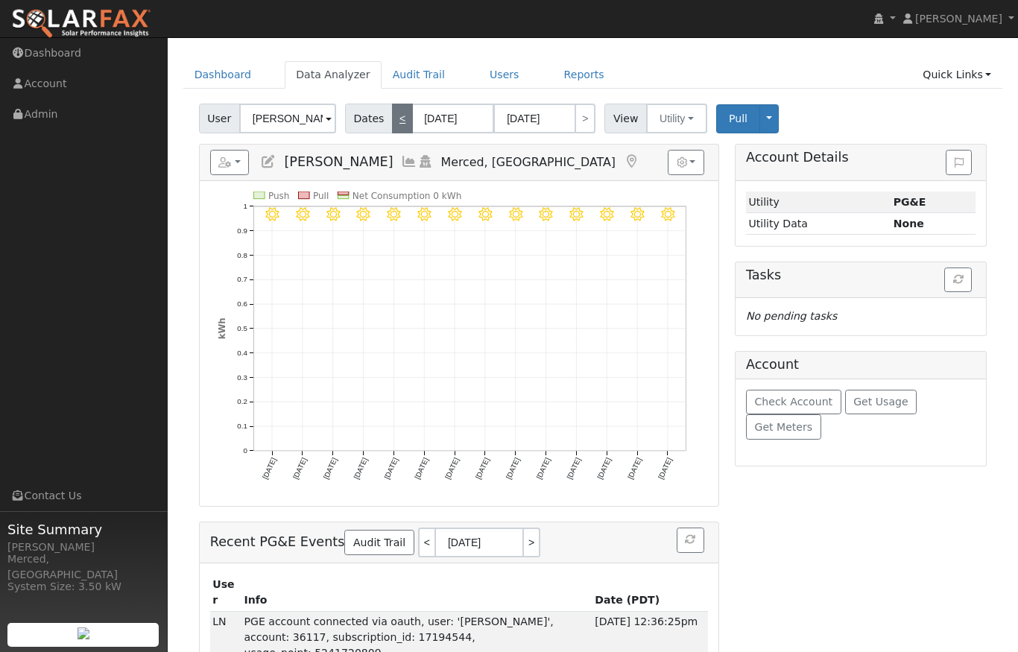
type input "08/04/2025"
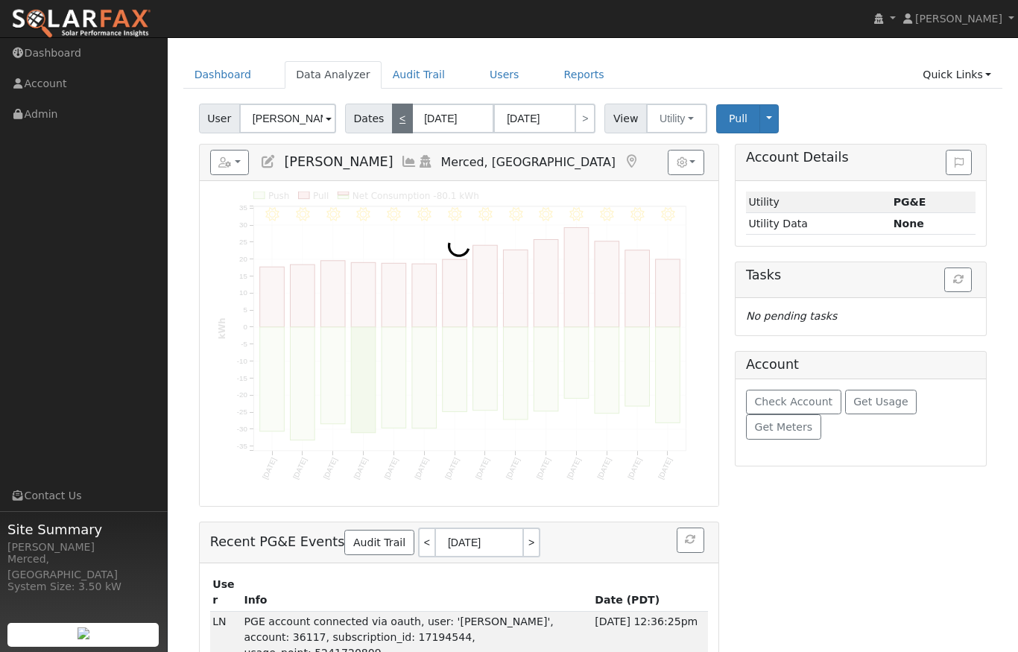
scroll to position [0, 0]
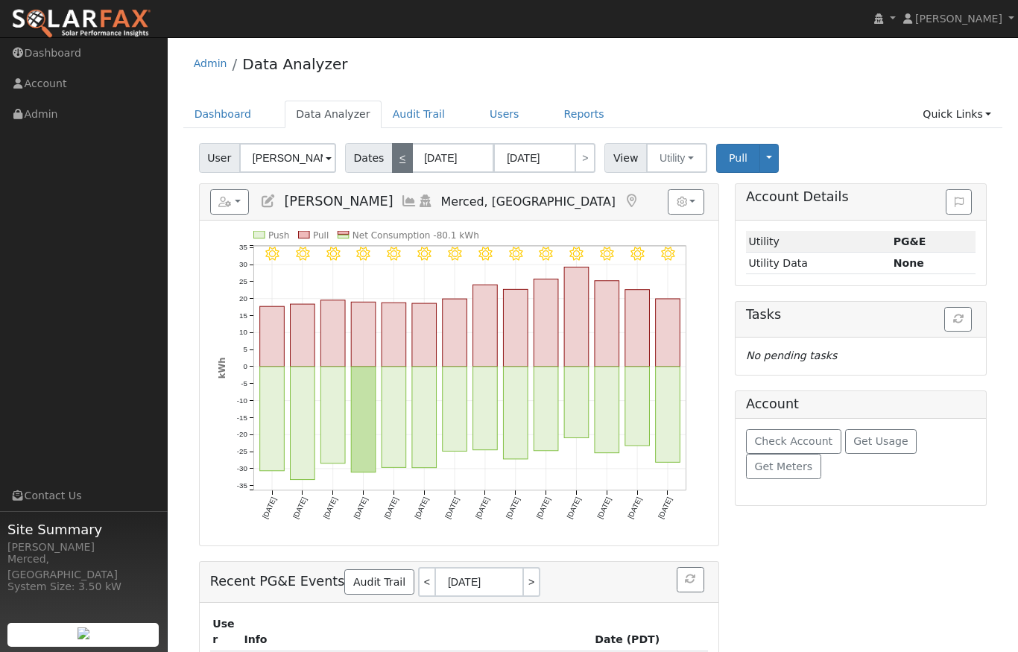
click at [401, 159] on link "<" at bounding box center [402, 158] width 21 height 30
type input "07/08/2025"
type input "07/21/2025"
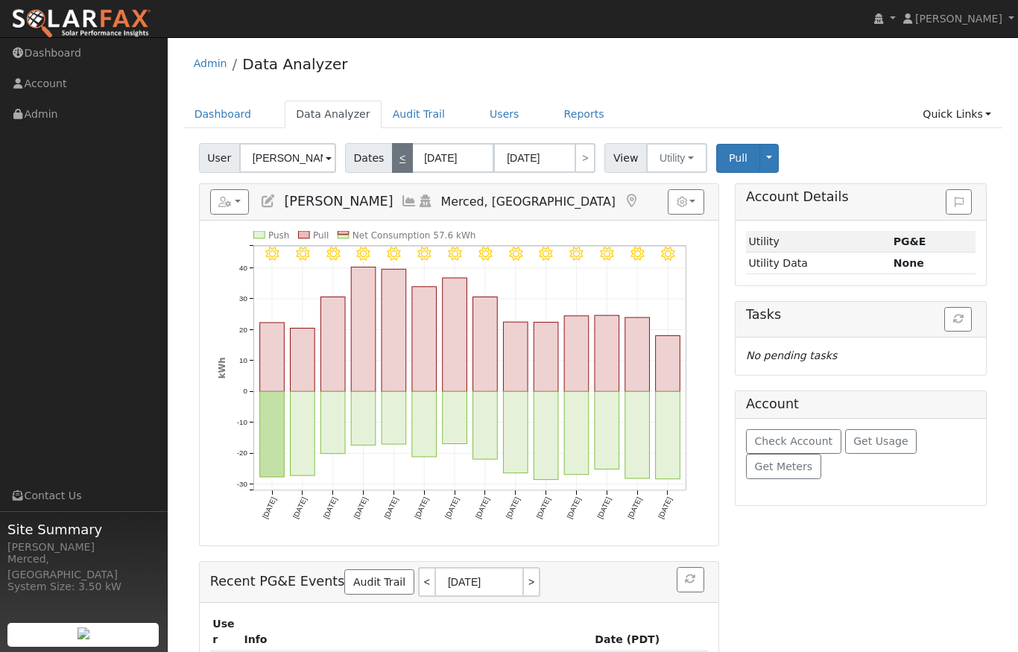
click at [401, 159] on link "<" at bounding box center [402, 158] width 21 height 30
type input "06/24/2025"
type input "07/07/2025"
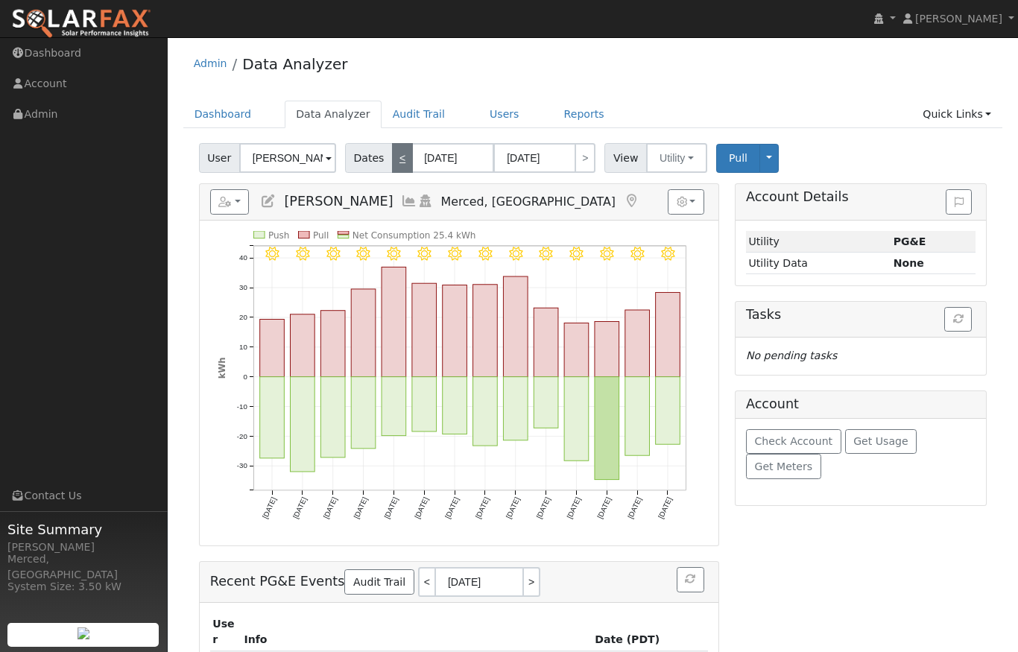
click at [401, 159] on link "<" at bounding box center [402, 158] width 21 height 30
type input "06/10/2025"
type input "06/23/2025"
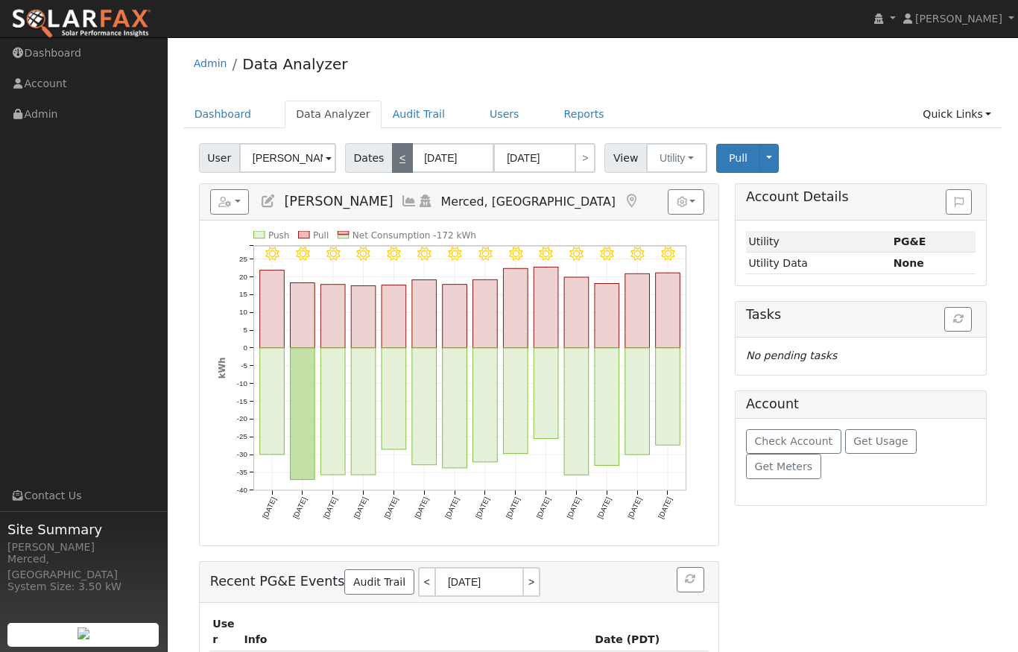
click at [401, 159] on link "<" at bounding box center [402, 158] width 21 height 30
type input "05/27/2025"
type input "06/09/2025"
select select "4"
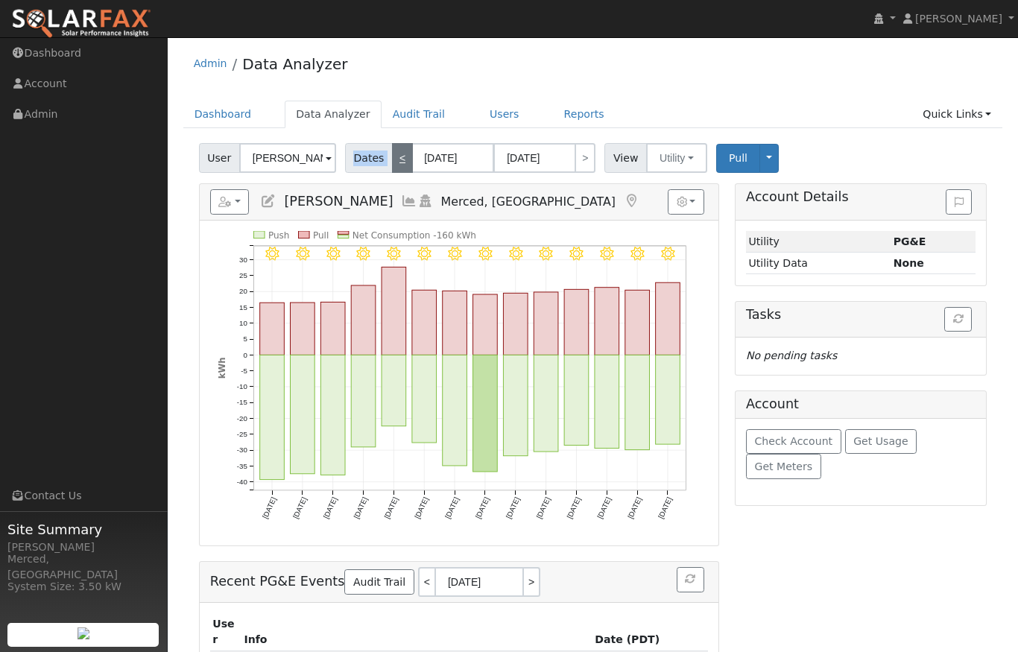
click at [401, 159] on link "<" at bounding box center [402, 158] width 21 height 30
type input "05/13/2025"
type input "05/26/2025"
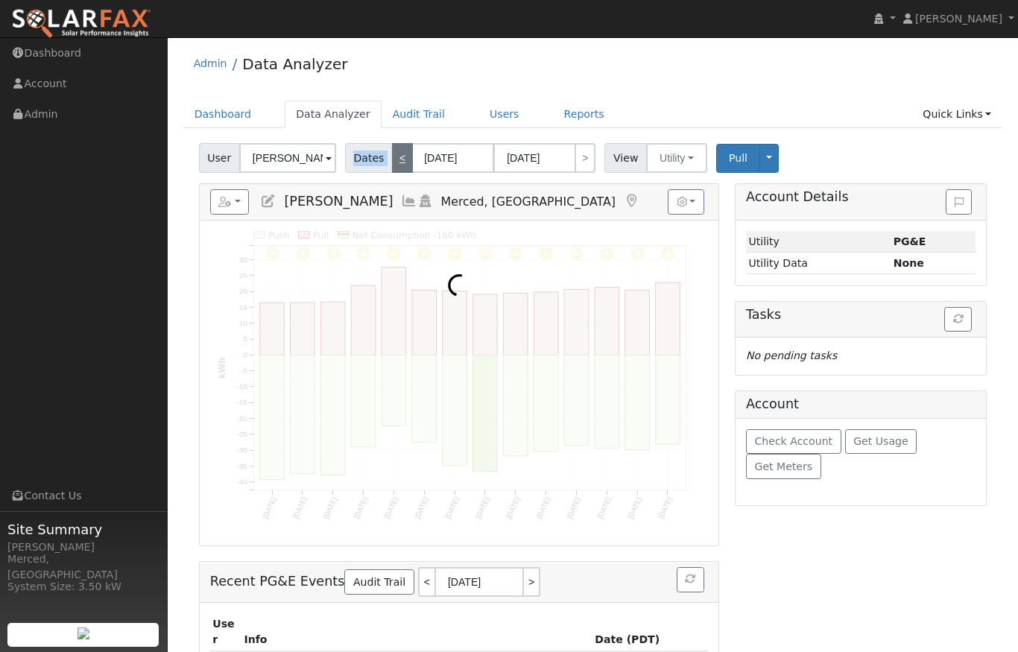
click at [401, 159] on link "<" at bounding box center [402, 158] width 21 height 30
type input "04/29/2025"
type input "05/12/2025"
select select "3"
click at [401, 159] on link "<" at bounding box center [402, 158] width 21 height 30
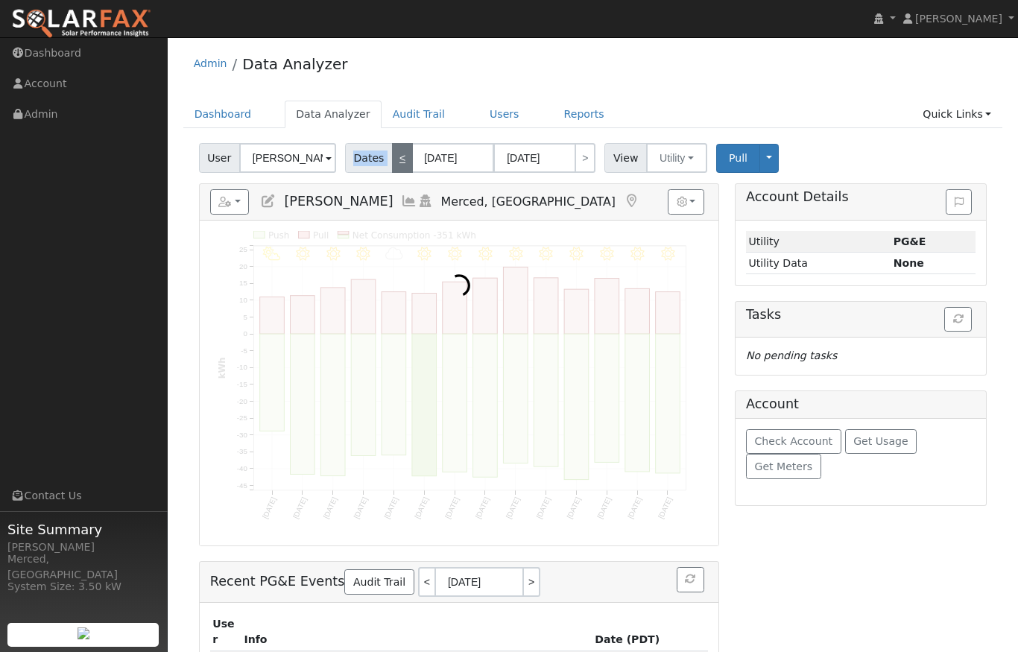
type input "04/15/2025"
type input "04/28/2025"
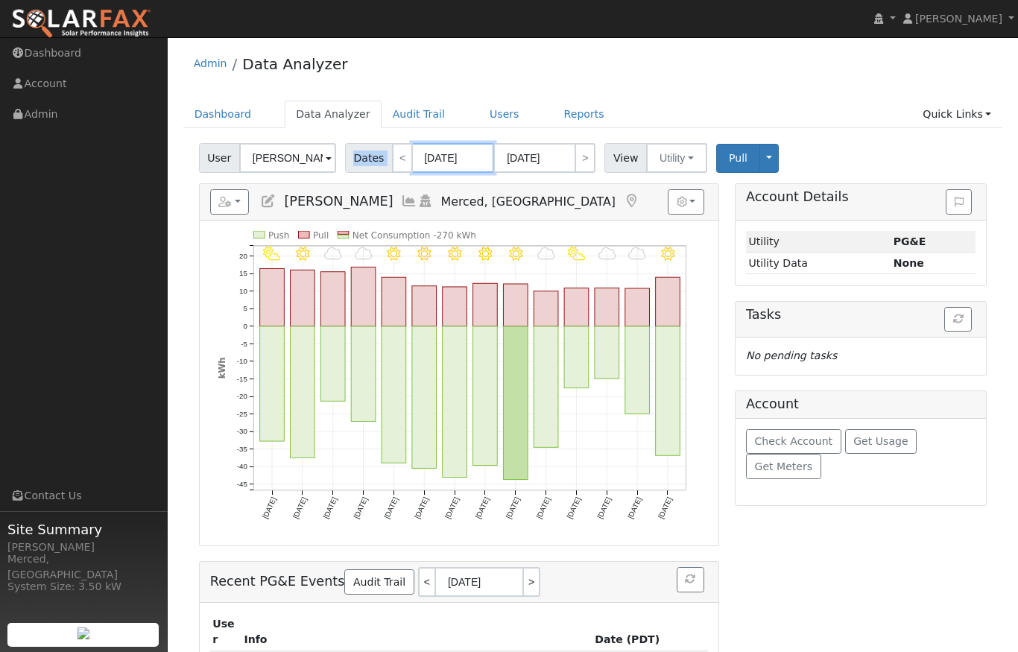
click at [449, 157] on input "04/15/2025" at bounding box center [453, 158] width 82 height 30
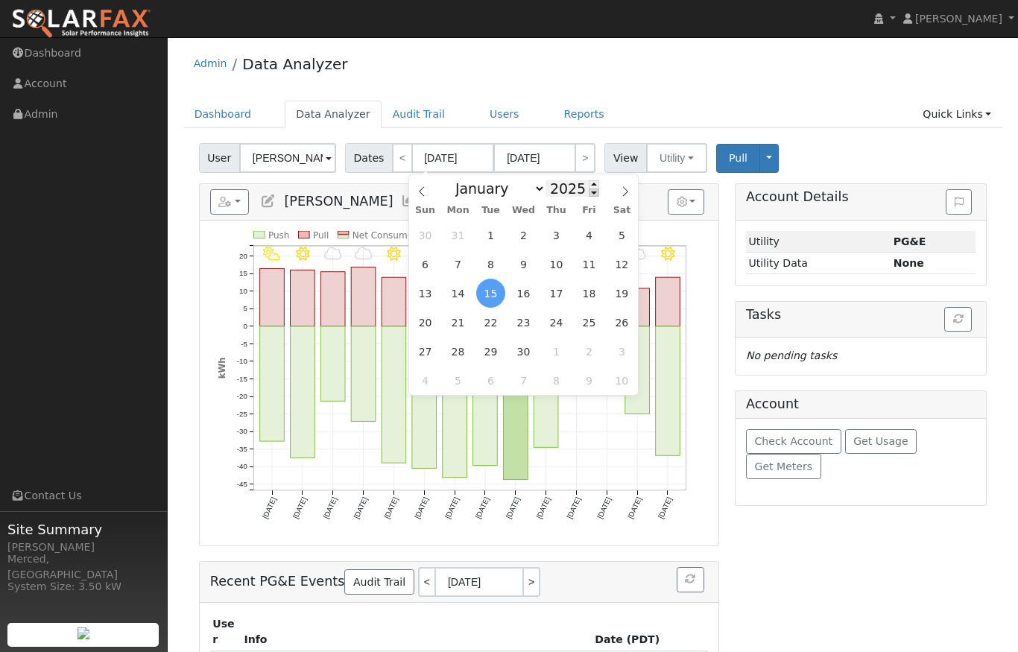
click at [589, 194] on span at bounding box center [594, 193] width 10 height 8
type input "2024"
select select "7"
click at [622, 355] on span "31" at bounding box center [621, 351] width 29 height 29
type input "08/31/2024"
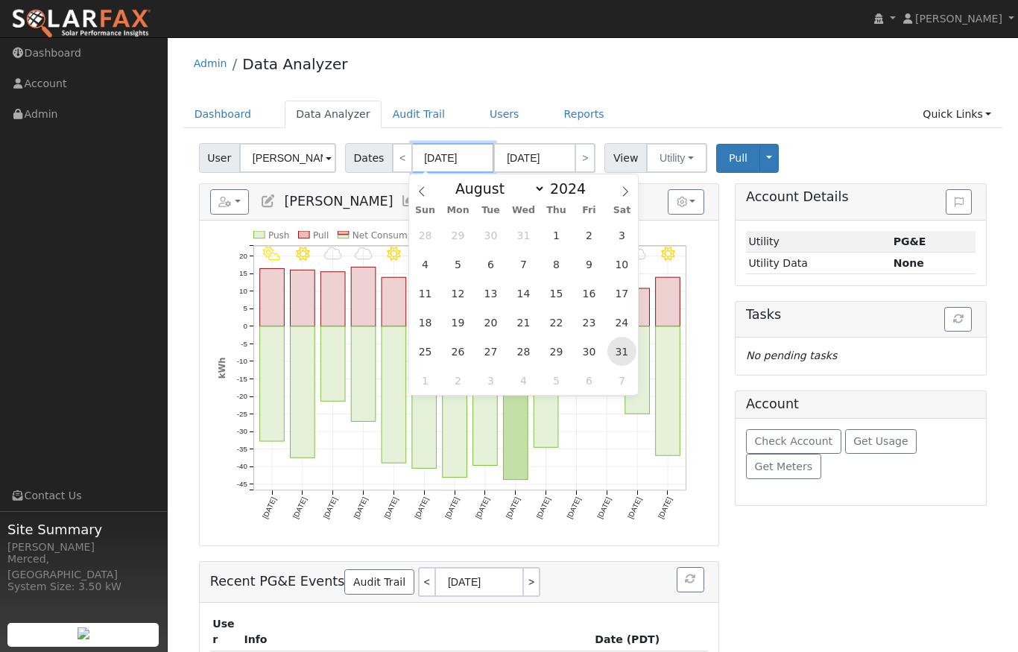
type input "09/13/2024"
type input "2024"
select select "8"
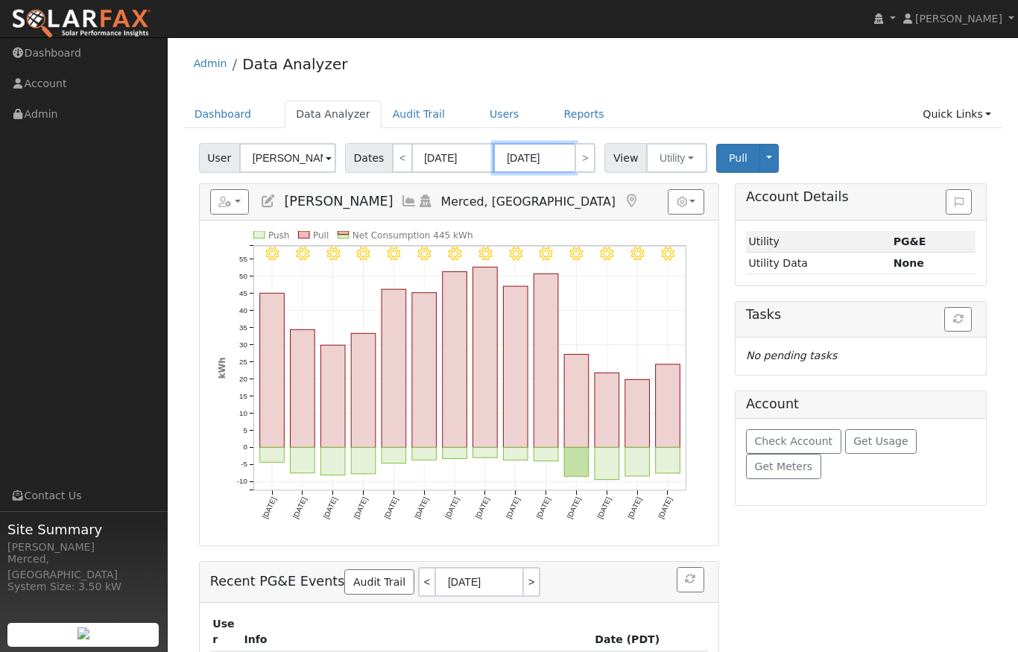
click at [537, 160] on input "09/13/2024" at bounding box center [534, 158] width 82 height 30
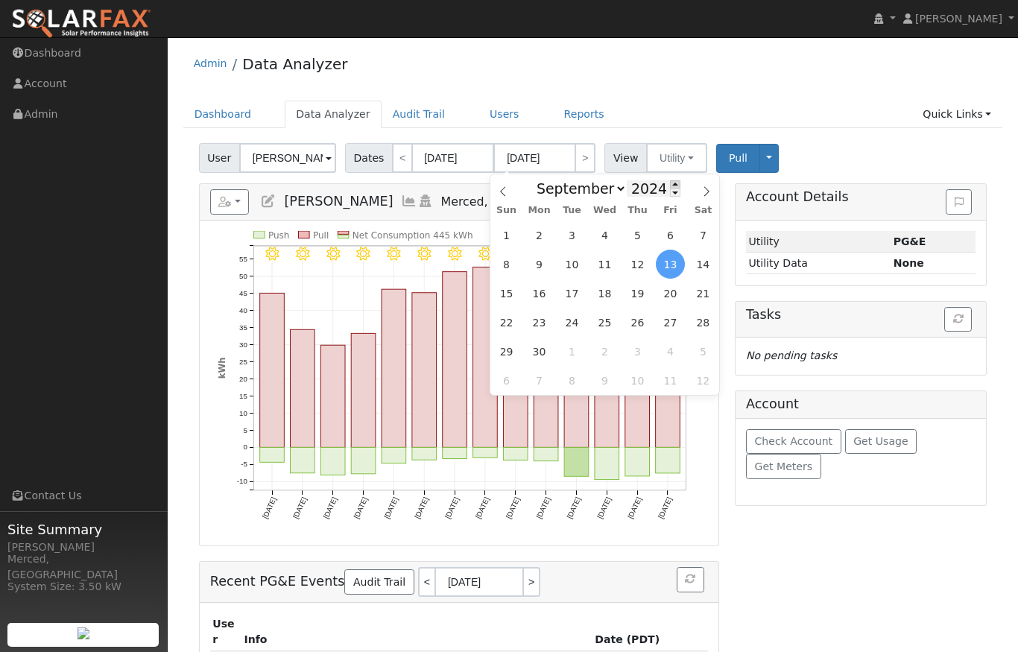
click at [670, 186] on span at bounding box center [675, 184] width 10 height 8
type input "2025"
click at [543, 236] on span "1" at bounding box center [539, 235] width 29 height 29
type input "09/01/2025"
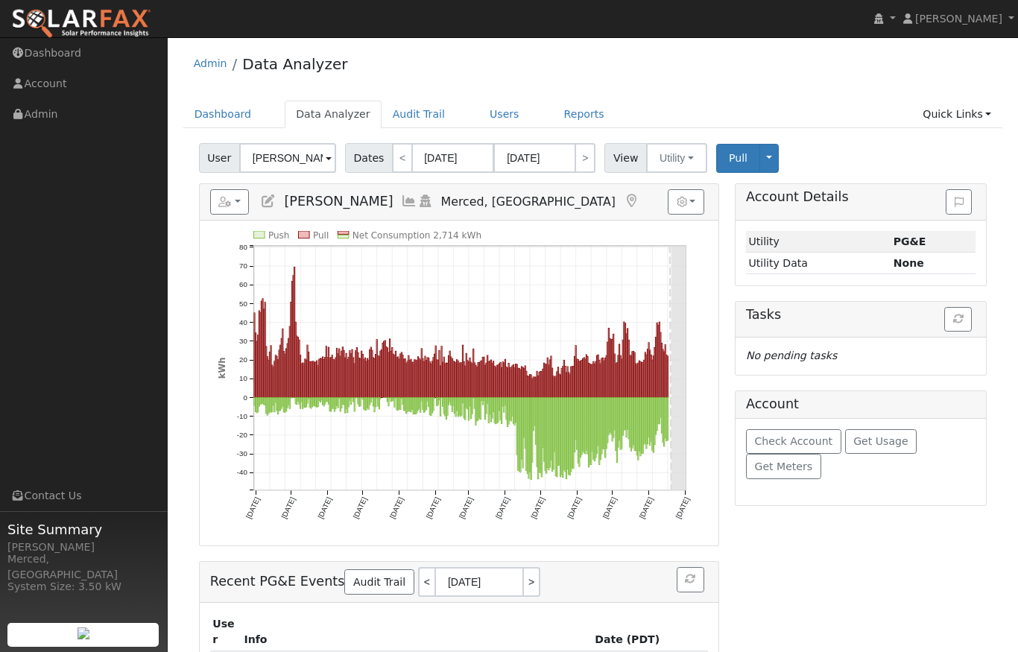
click at [401, 202] on icon at bounding box center [409, 201] width 16 height 13
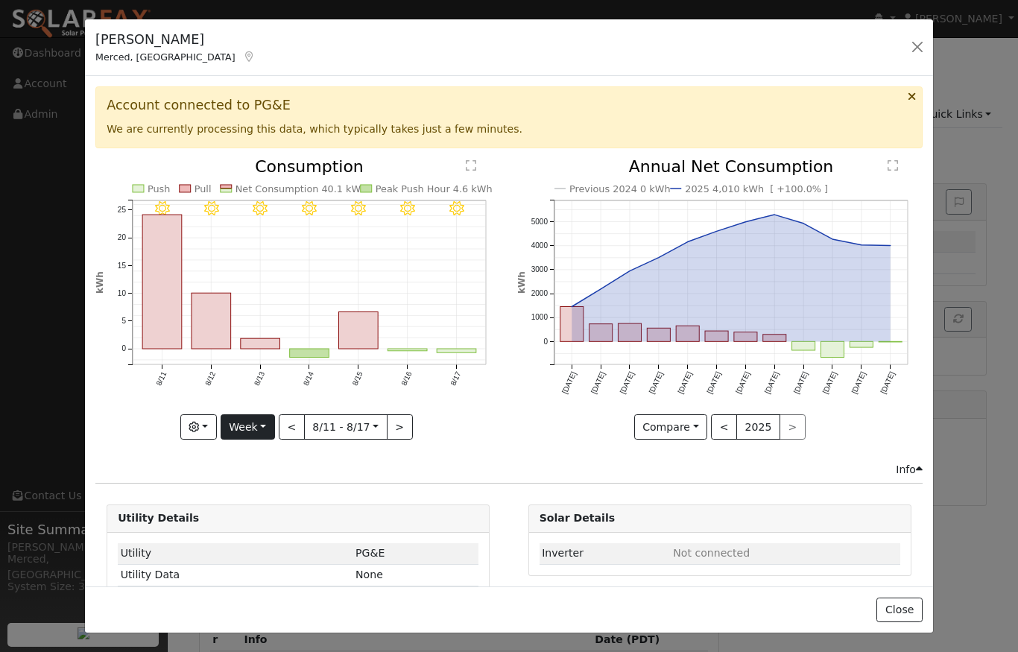
click at [247, 426] on button "Week" at bounding box center [248, 426] width 54 height 25
click at [257, 523] on link "Year" at bounding box center [273, 521] width 104 height 21
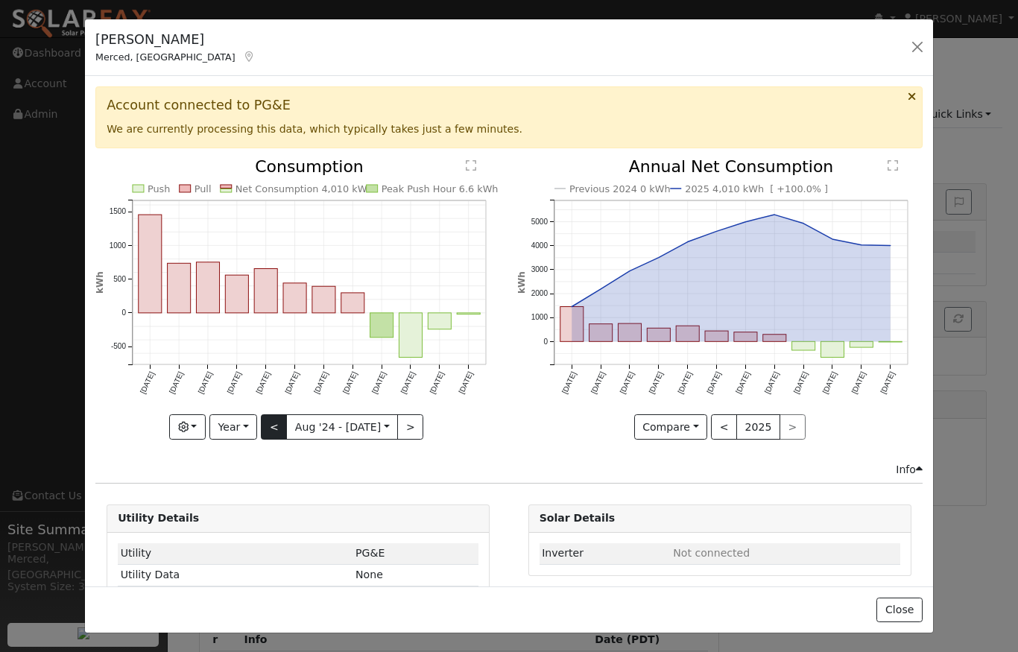
click at [277, 426] on button "<" at bounding box center [274, 426] width 26 height 25
type input "2023-08-01"
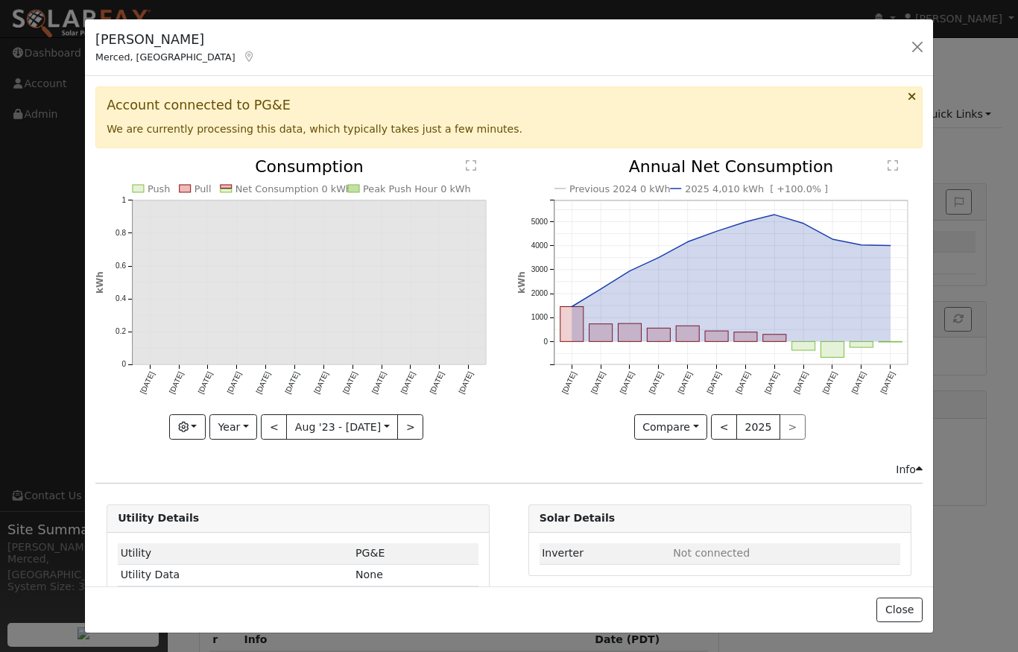
click at [914, 45] on button "button" at bounding box center [917, 47] width 21 height 21
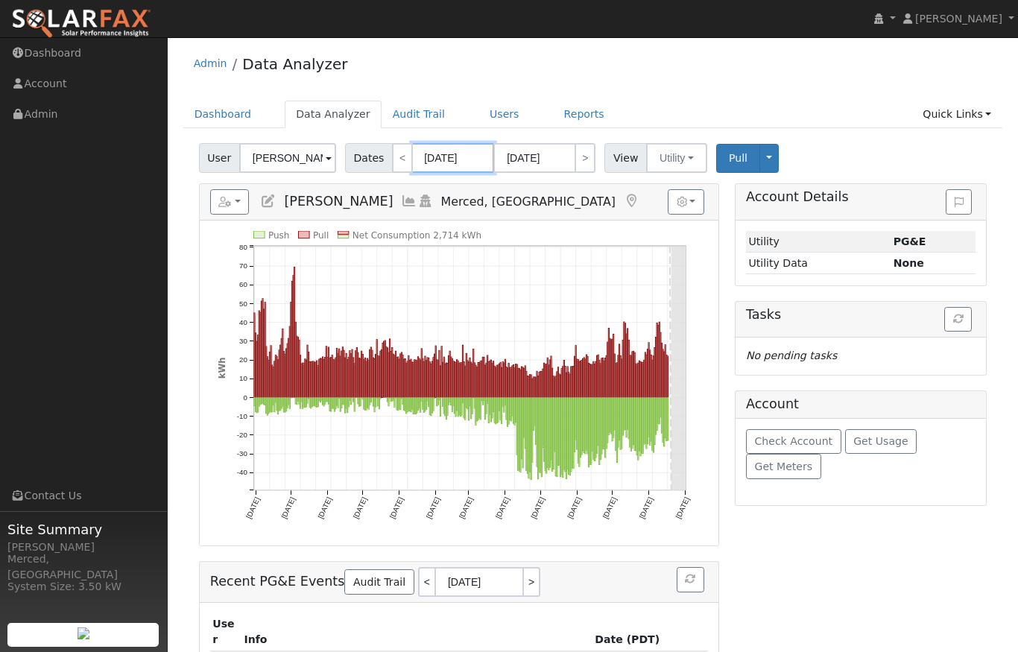
click at [456, 152] on input "08/31/2024" at bounding box center [453, 158] width 82 height 30
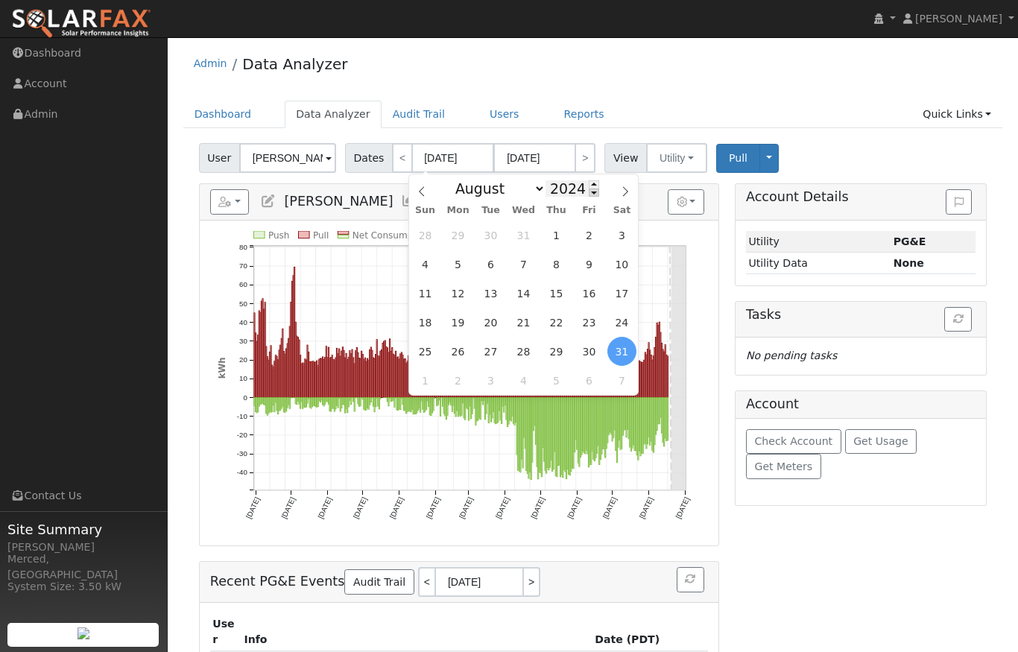
click at [589, 194] on span at bounding box center [594, 193] width 10 height 8
type input "2023"
click at [552, 352] on span "31" at bounding box center [556, 351] width 29 height 29
type input "08/31/2023"
type input "08/31/2024"
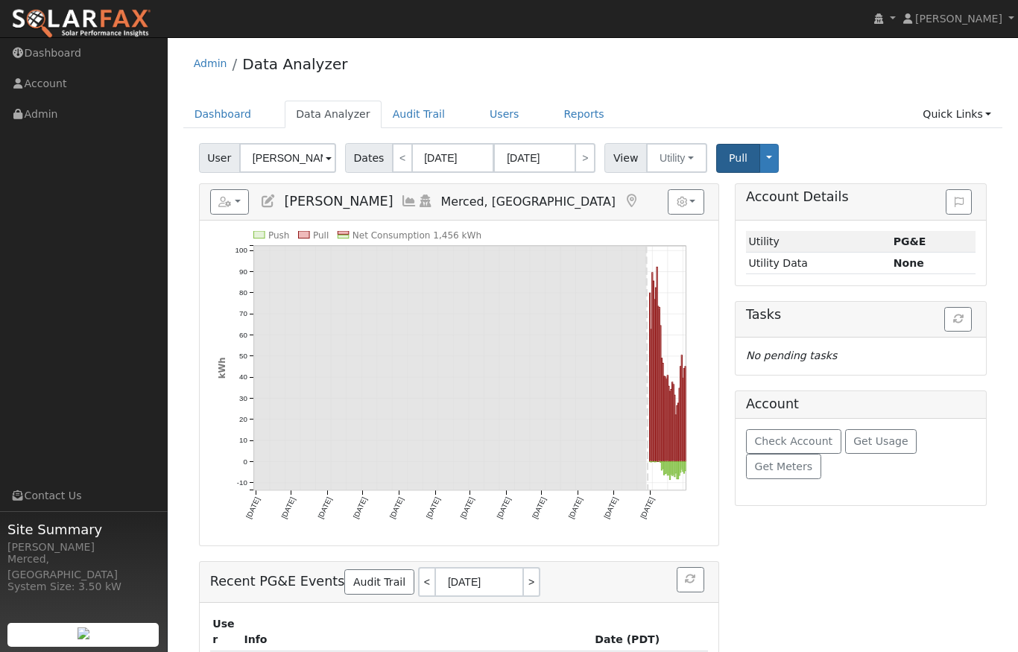
click at [730, 158] on span "Pull" at bounding box center [738, 158] width 19 height 12
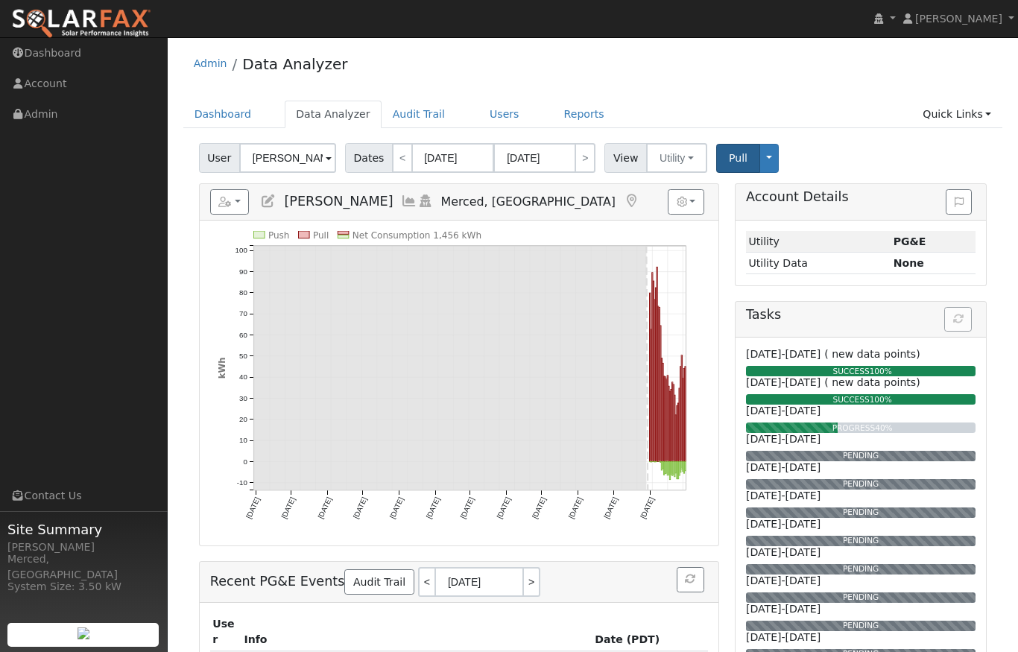
click at [401, 201] on icon at bounding box center [409, 201] width 16 height 13
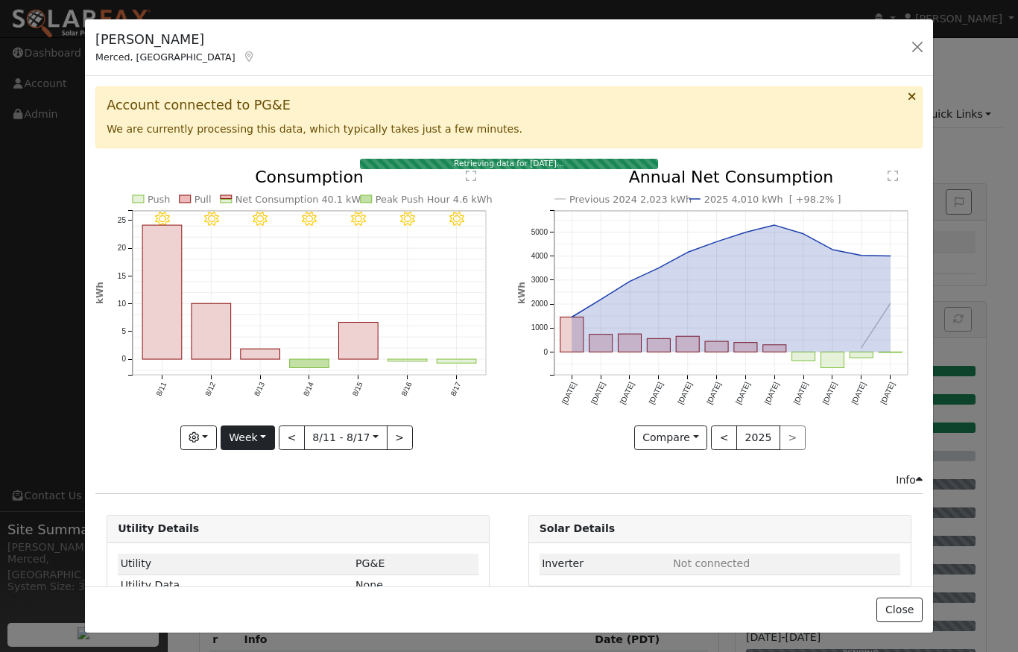
click at [265, 434] on button "Week" at bounding box center [248, 438] width 54 height 25
click at [272, 528] on link "Year" at bounding box center [273, 531] width 104 height 21
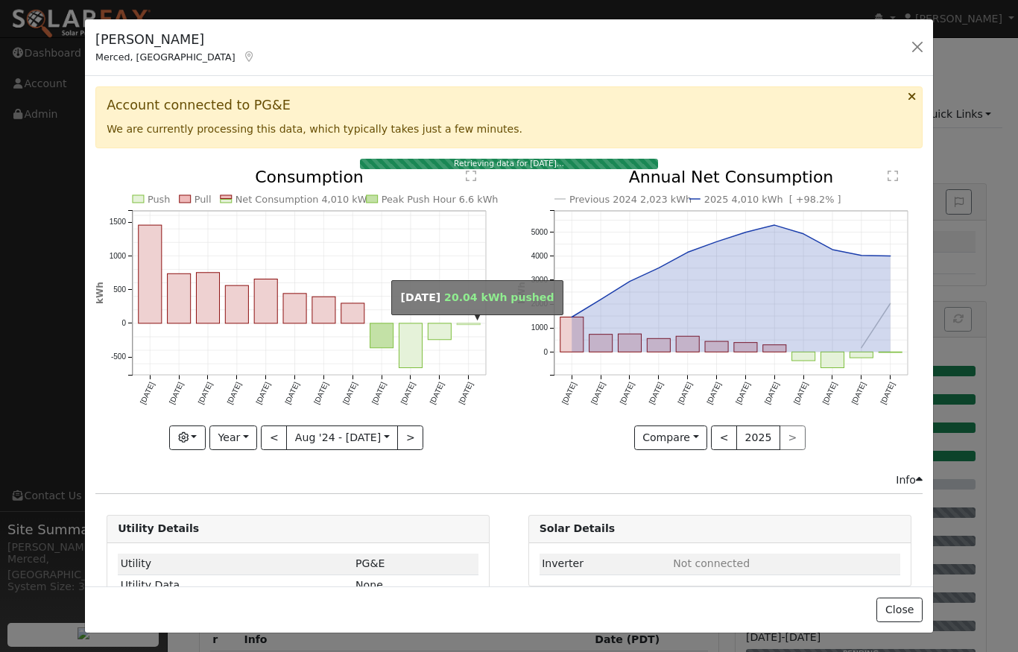
click at [466, 323] on rect "onclick=""" at bounding box center [469, 323] width 23 height 1
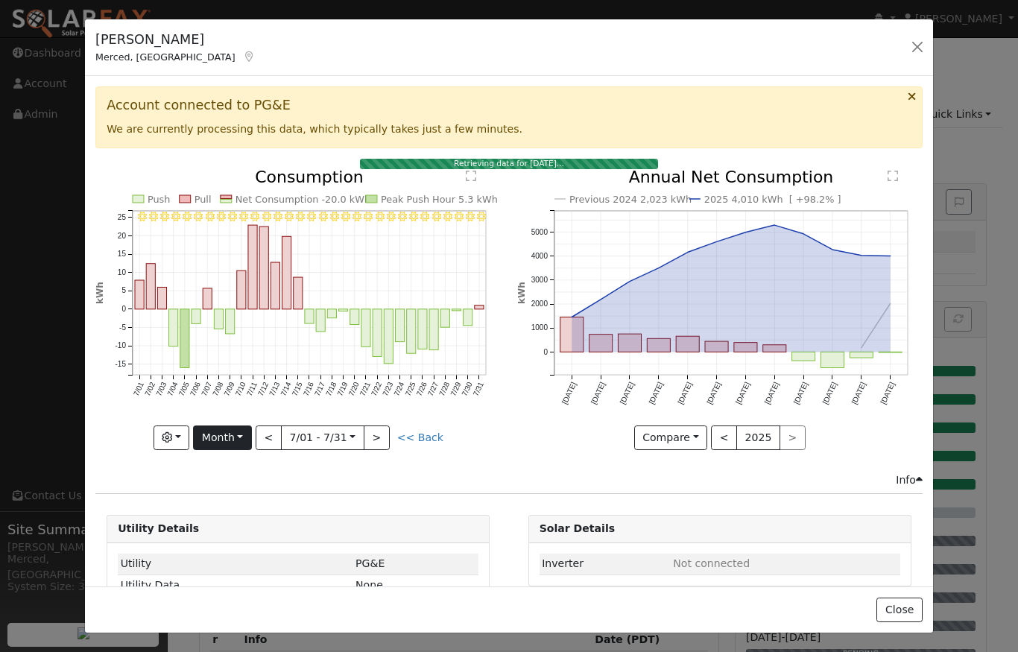
click at [248, 436] on button "Month" at bounding box center [222, 438] width 59 height 25
click at [236, 535] on link "Year" at bounding box center [246, 531] width 104 height 21
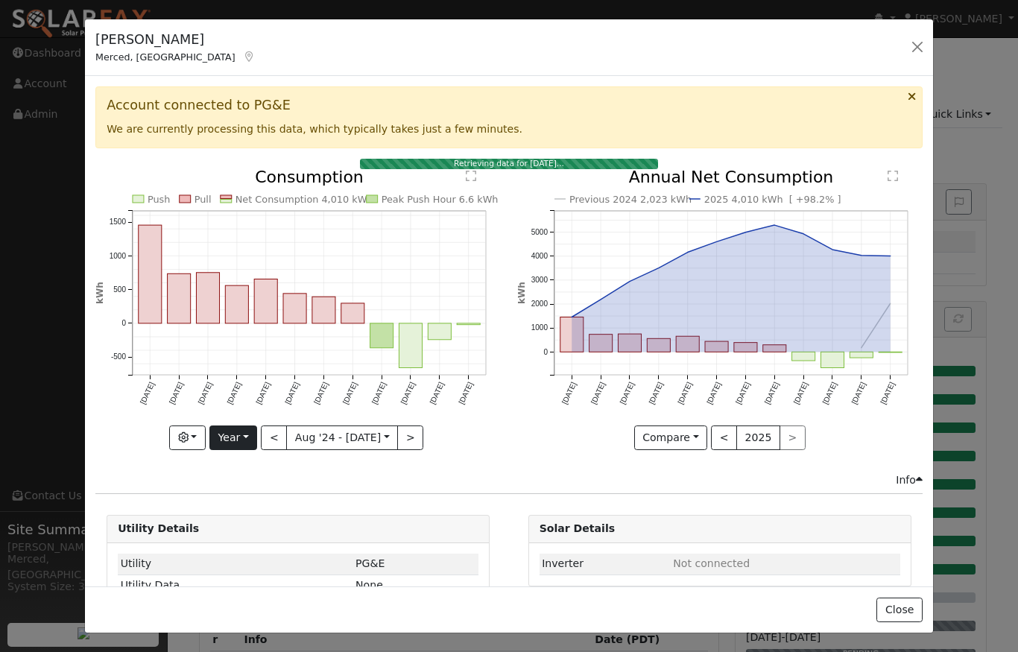
click at [239, 448] on button "Year" at bounding box center [233, 438] width 48 height 25
click at [254, 539] on link "Year" at bounding box center [262, 531] width 104 height 21
click at [277, 444] on button "<" at bounding box center [274, 438] width 26 height 25
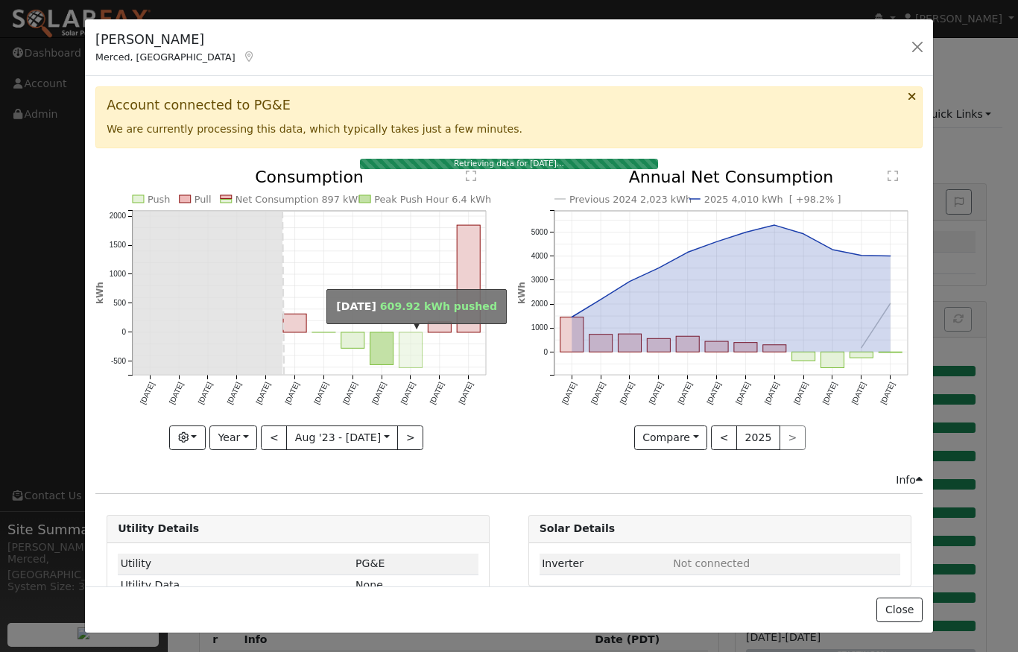
click at [416, 344] on rect "onclick=""" at bounding box center [410, 350] width 23 height 36
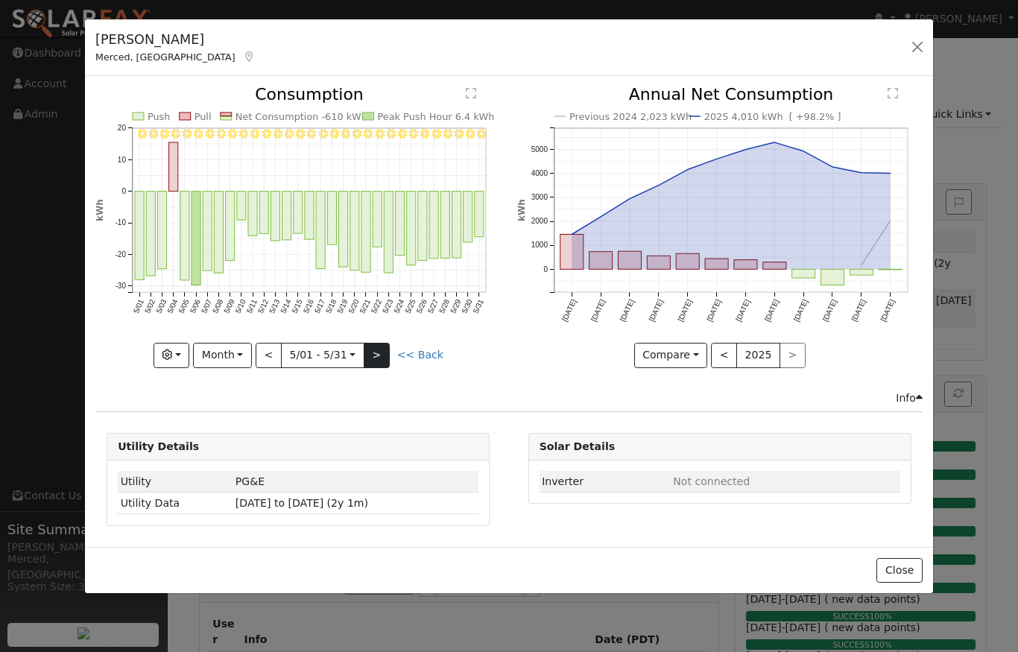
click at [379, 358] on button ">" at bounding box center [377, 355] width 26 height 25
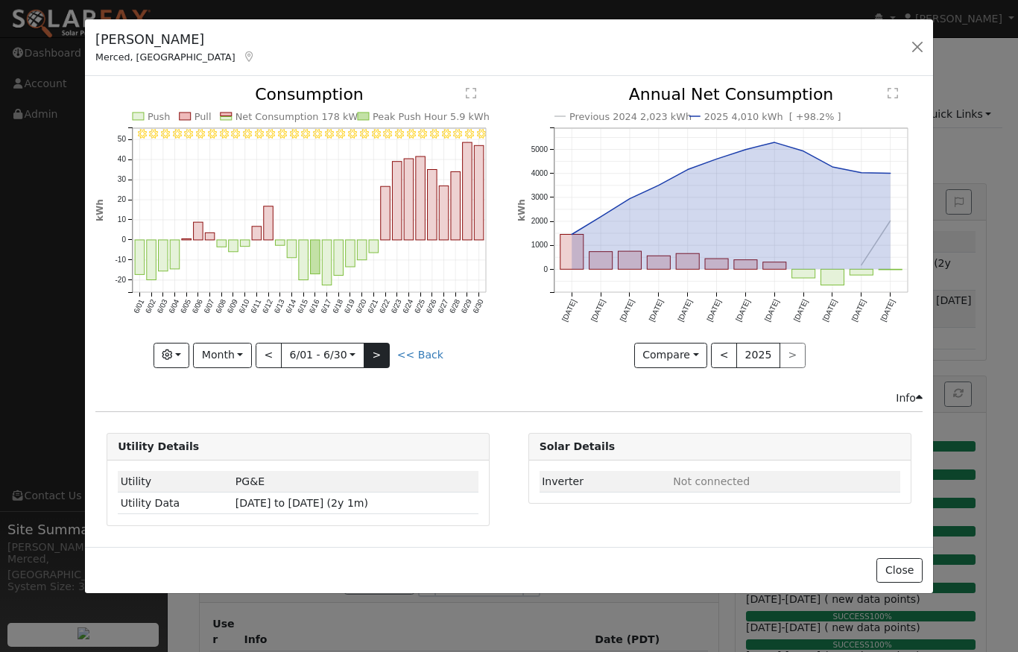
click at [377, 353] on button ">" at bounding box center [377, 355] width 26 height 25
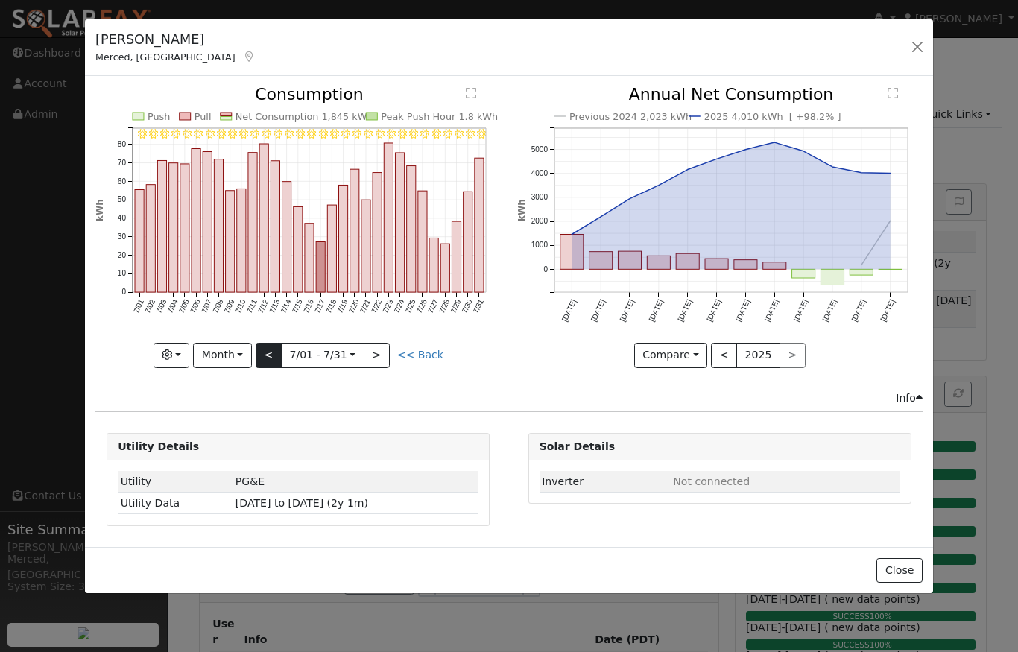
click at [275, 356] on button "<" at bounding box center [269, 355] width 26 height 25
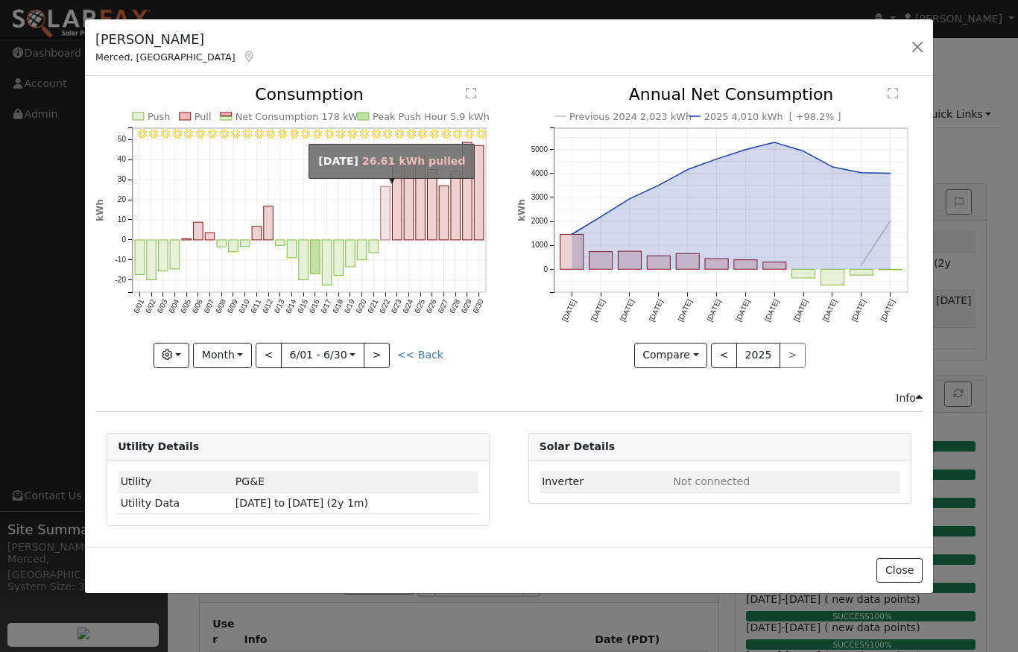
click at [382, 229] on rect "onclick=""" at bounding box center [386, 214] width 10 height 54
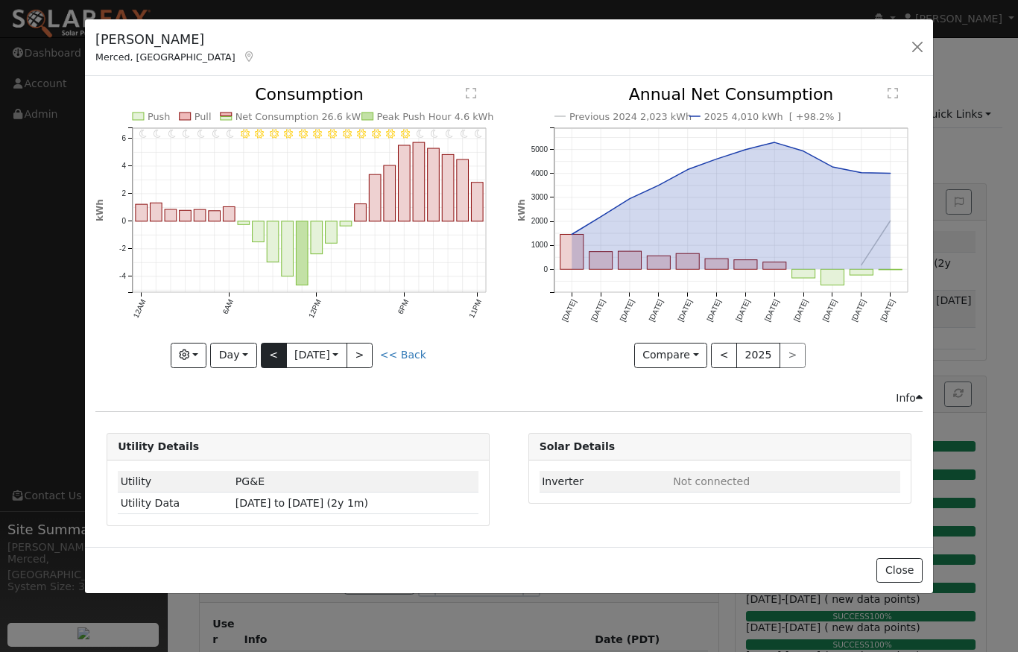
click at [274, 347] on button "<" at bounding box center [274, 355] width 26 height 25
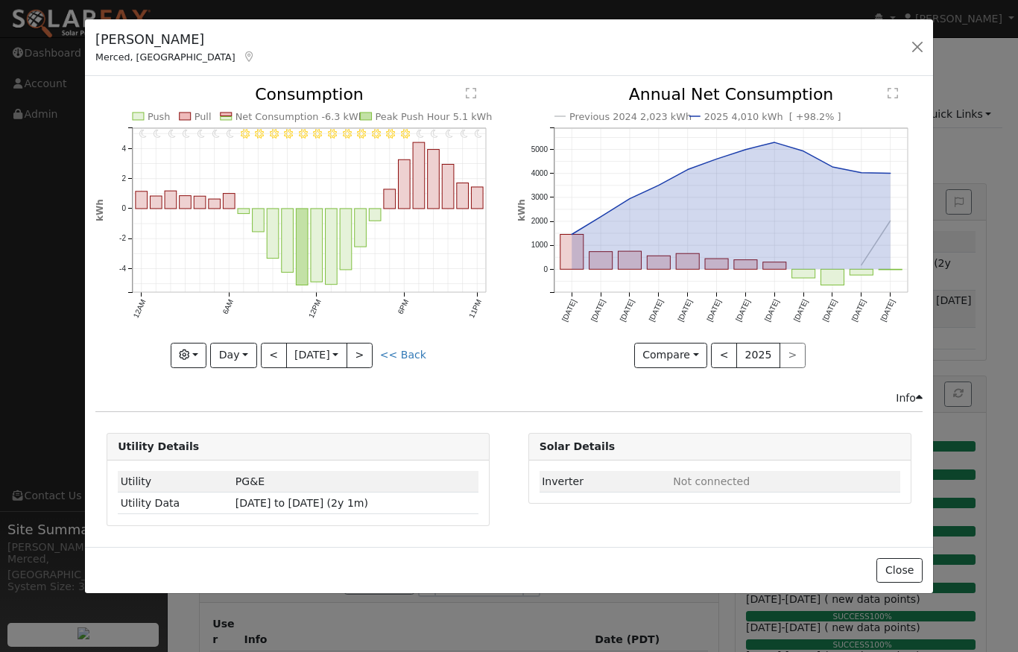
click at [274, 347] on button "<" at bounding box center [274, 355] width 26 height 25
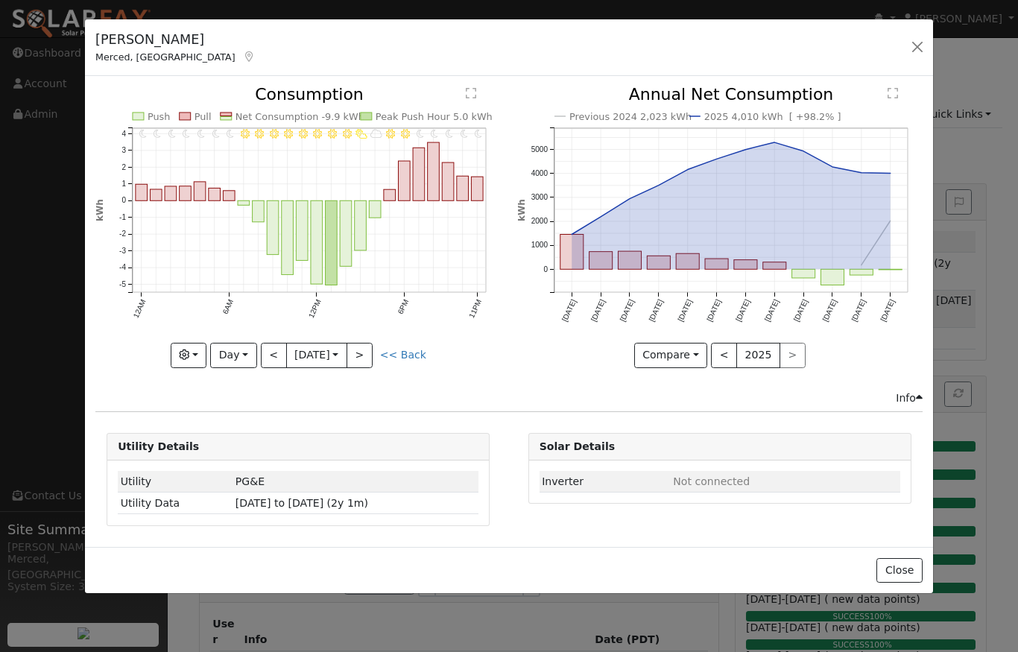
click at [274, 347] on button "<" at bounding box center [274, 355] width 26 height 25
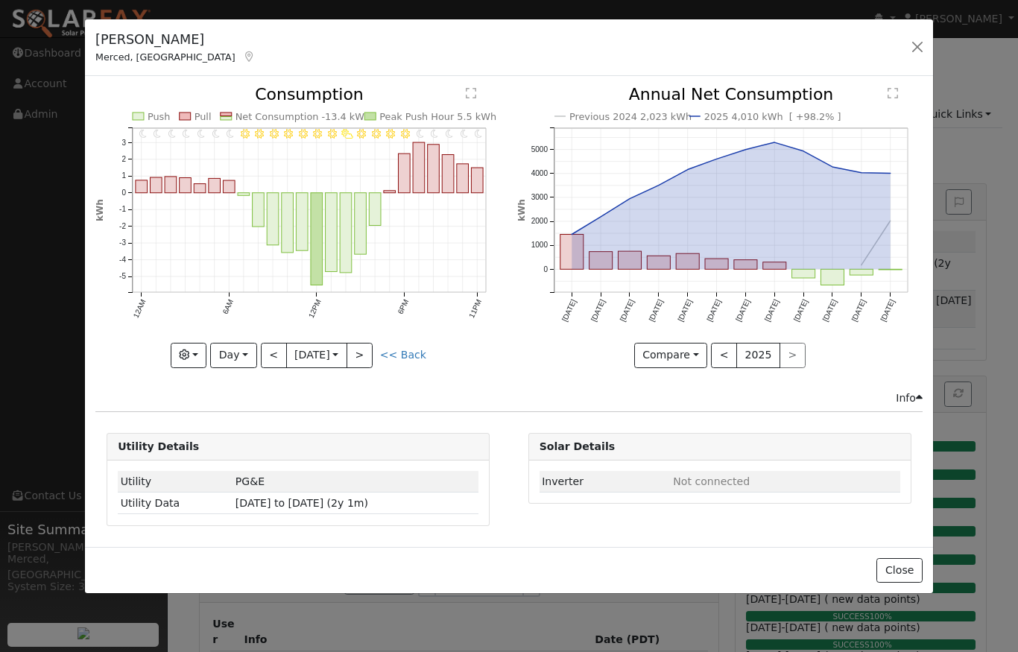
click at [274, 347] on div at bounding box center [297, 226] width 405 height 281
click at [274, 350] on button "<" at bounding box center [274, 355] width 26 height 25
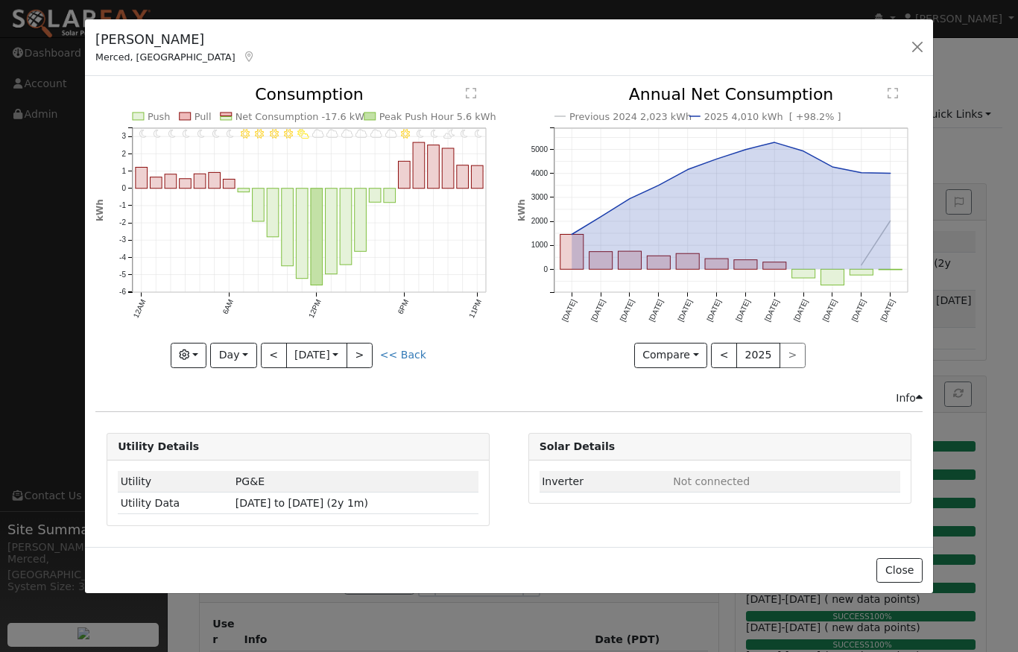
click at [274, 350] on button "<" at bounding box center [274, 355] width 26 height 25
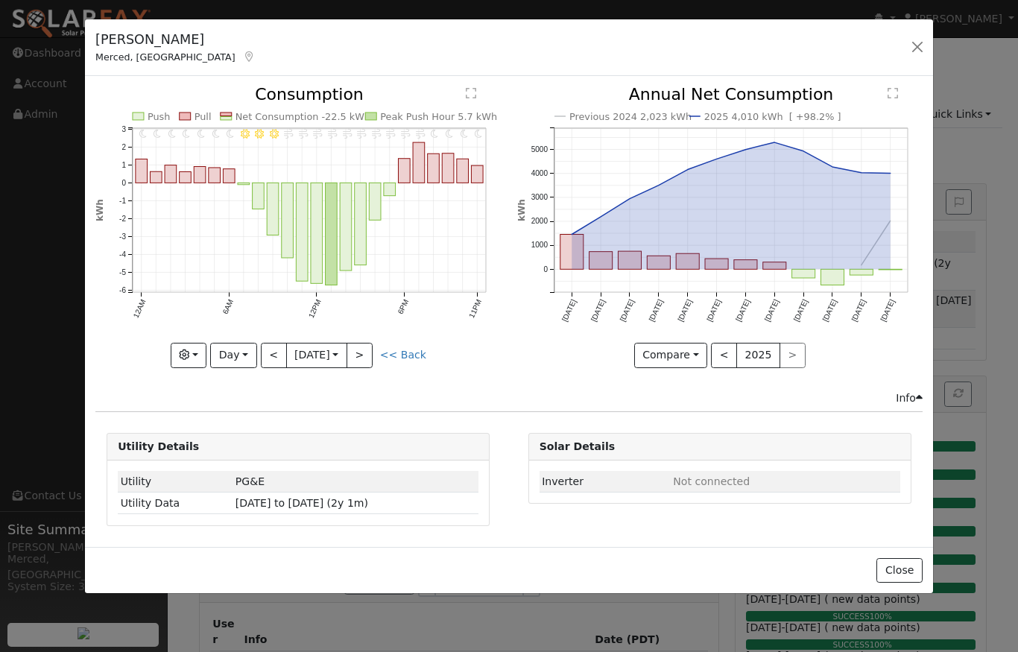
click at [274, 350] on button "<" at bounding box center [274, 355] width 26 height 25
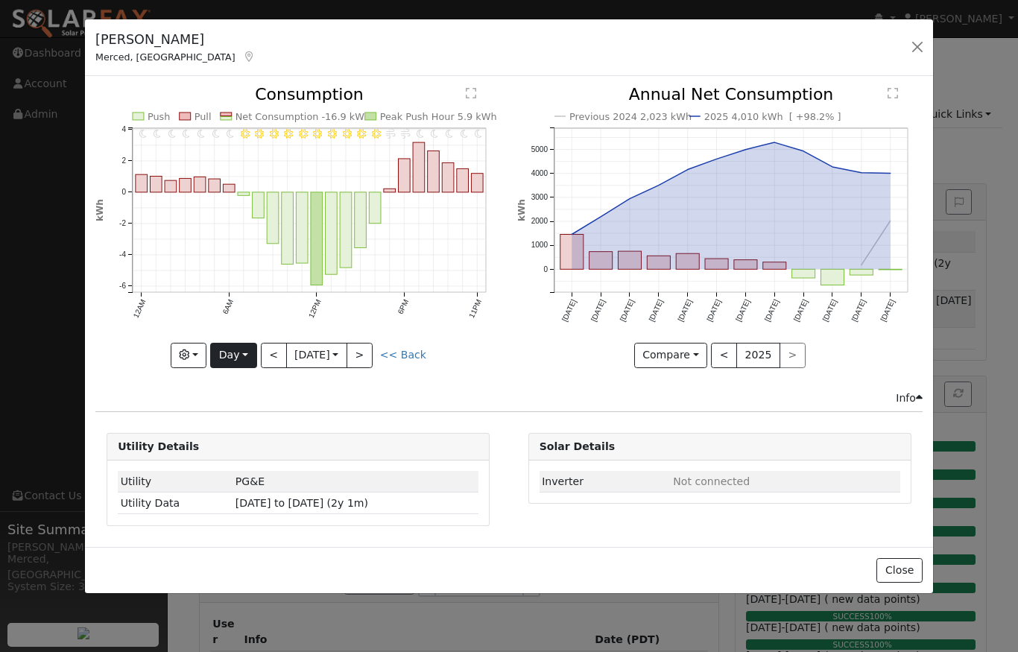
click at [248, 355] on button "Day" at bounding box center [233, 355] width 46 height 25
click at [249, 423] on link "Month" at bounding box center [263, 427] width 104 height 21
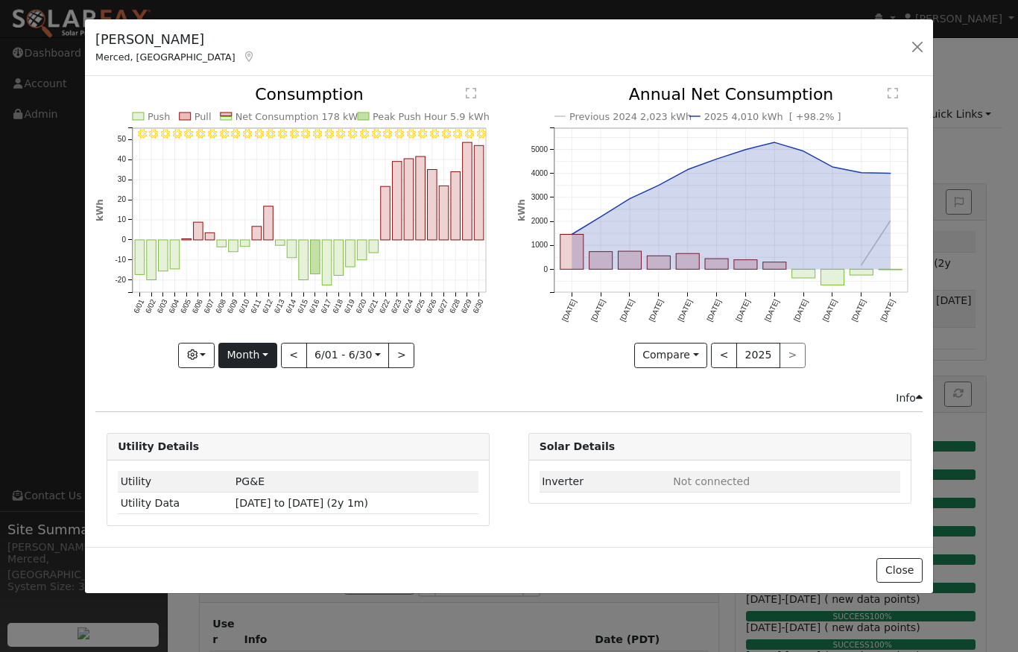
click at [256, 357] on button "Month" at bounding box center [247, 355] width 59 height 25
click at [252, 450] on link "Year" at bounding box center [271, 448] width 104 height 21
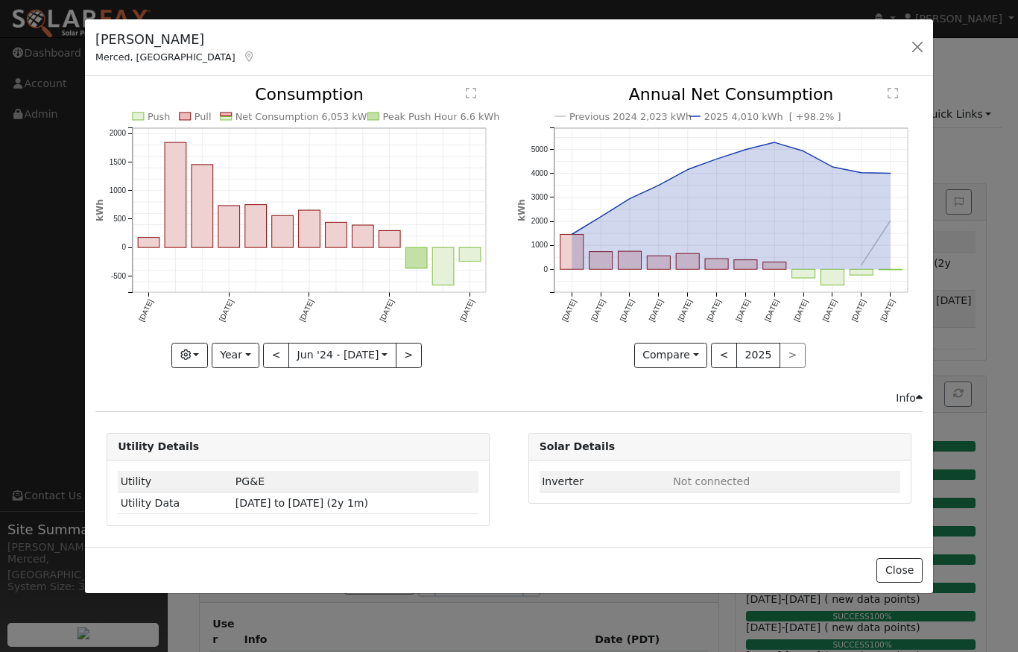
click at [402, 356] on button ">" at bounding box center [409, 355] width 26 height 25
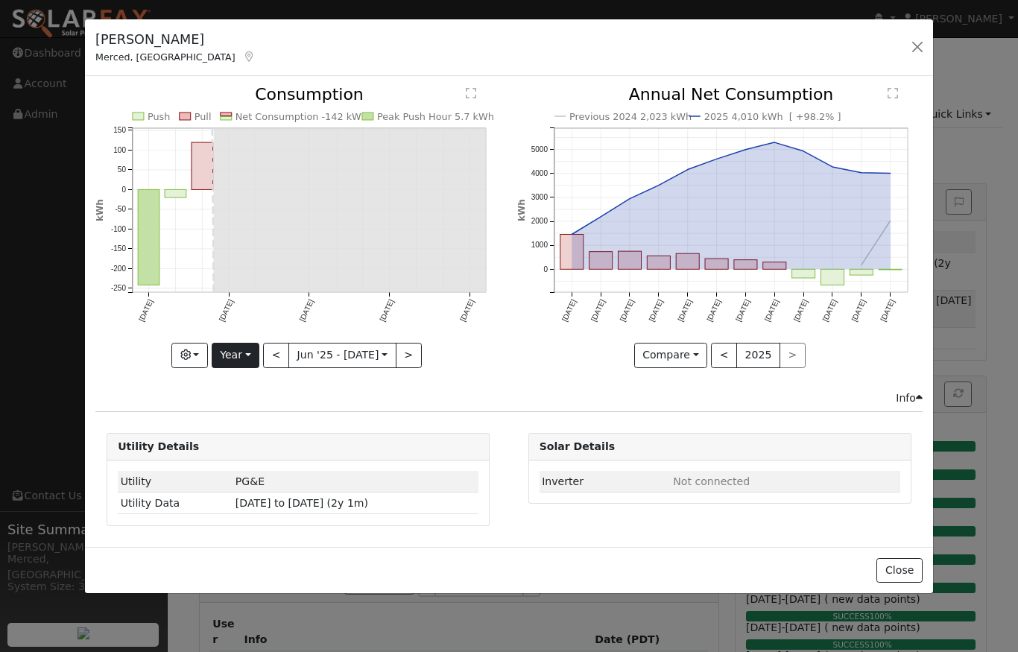
click at [242, 350] on button "Year" at bounding box center [236, 355] width 48 height 25
click at [241, 443] on link "Year" at bounding box center [264, 448] width 104 height 21
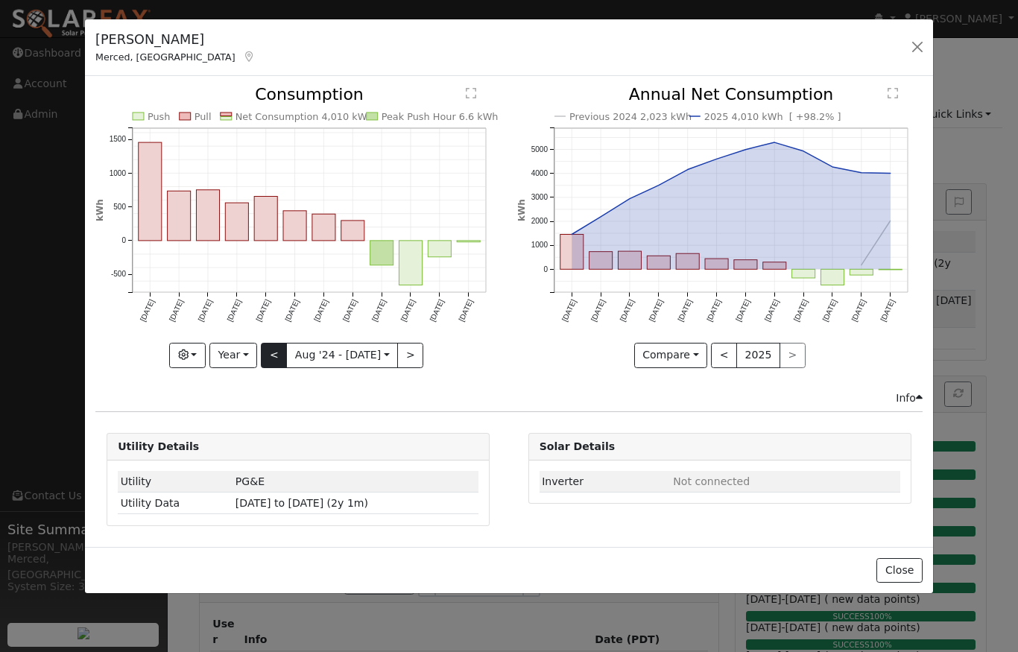
click at [272, 357] on button "<" at bounding box center [274, 355] width 26 height 25
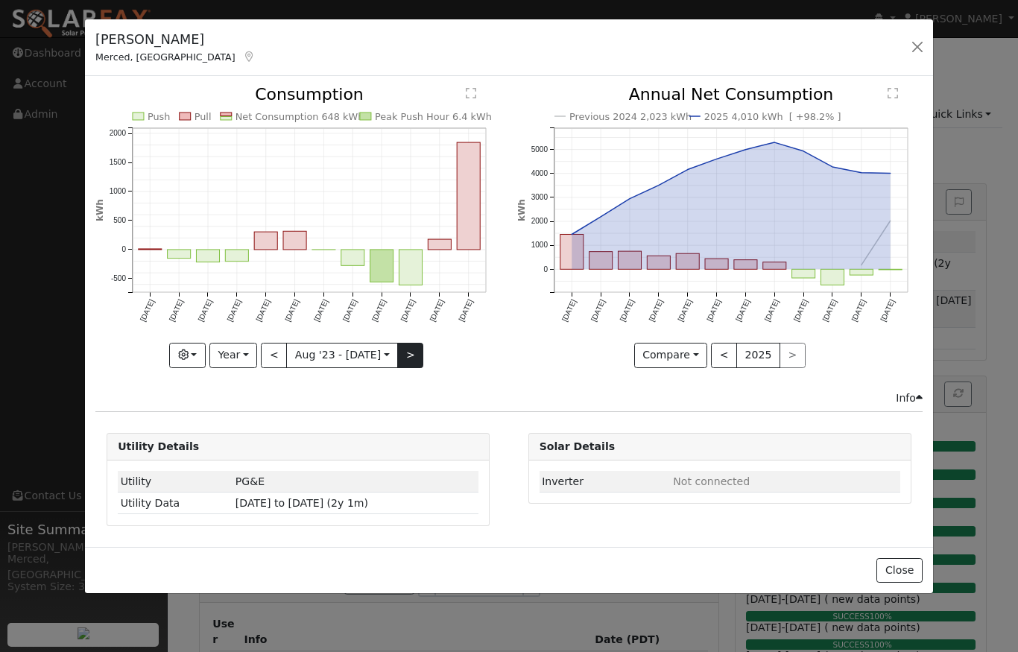
click at [411, 356] on button ">" at bounding box center [410, 355] width 26 height 25
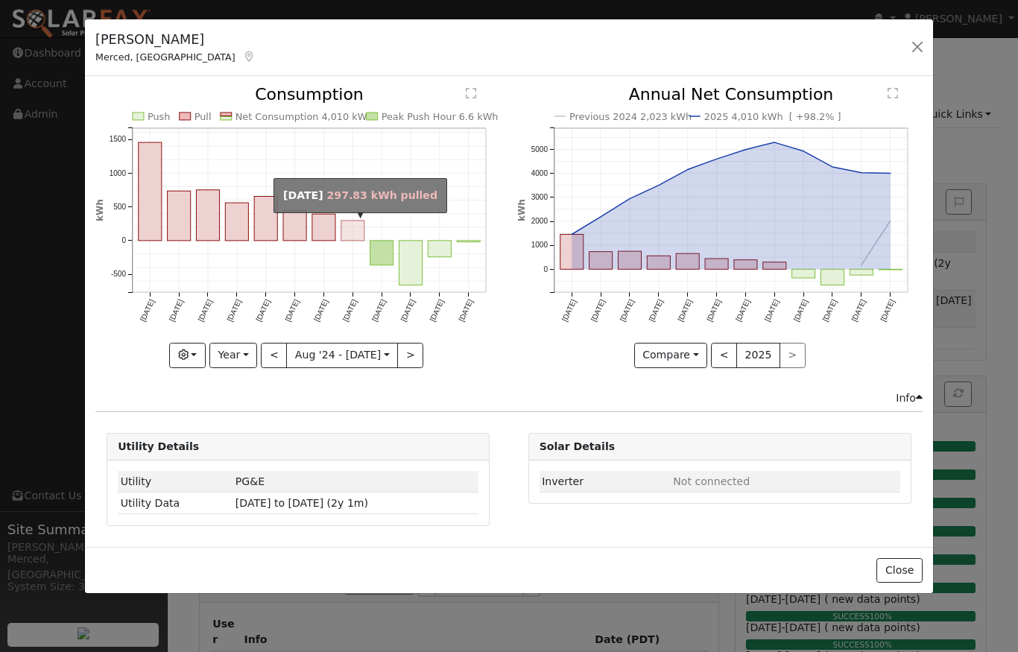
click at [354, 236] on rect "onclick=""" at bounding box center [352, 231] width 23 height 20
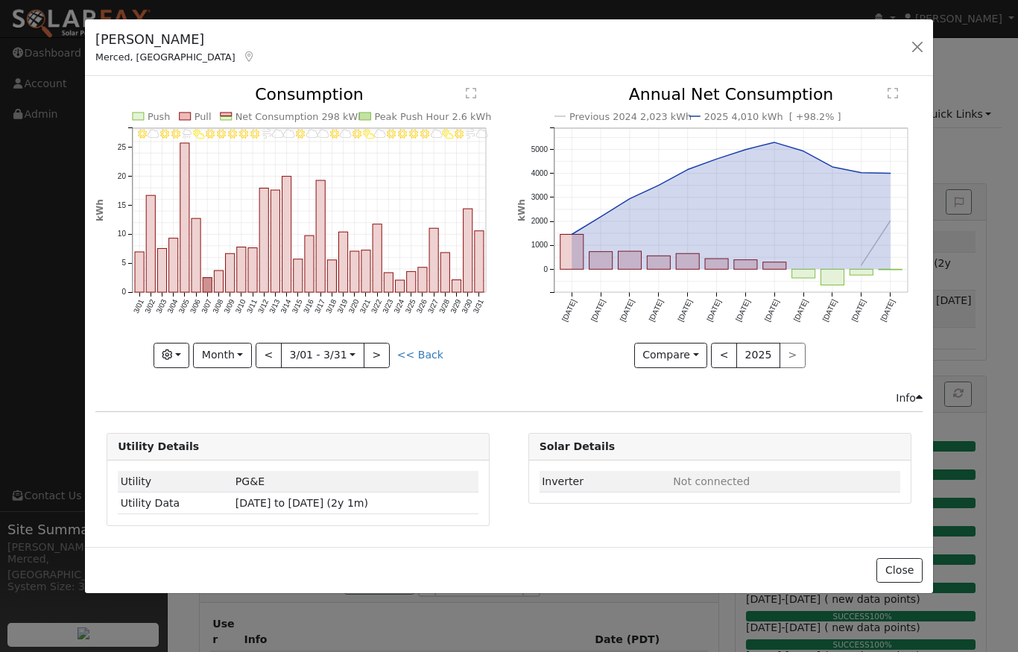
click at [368, 347] on button ">" at bounding box center [377, 355] width 26 height 25
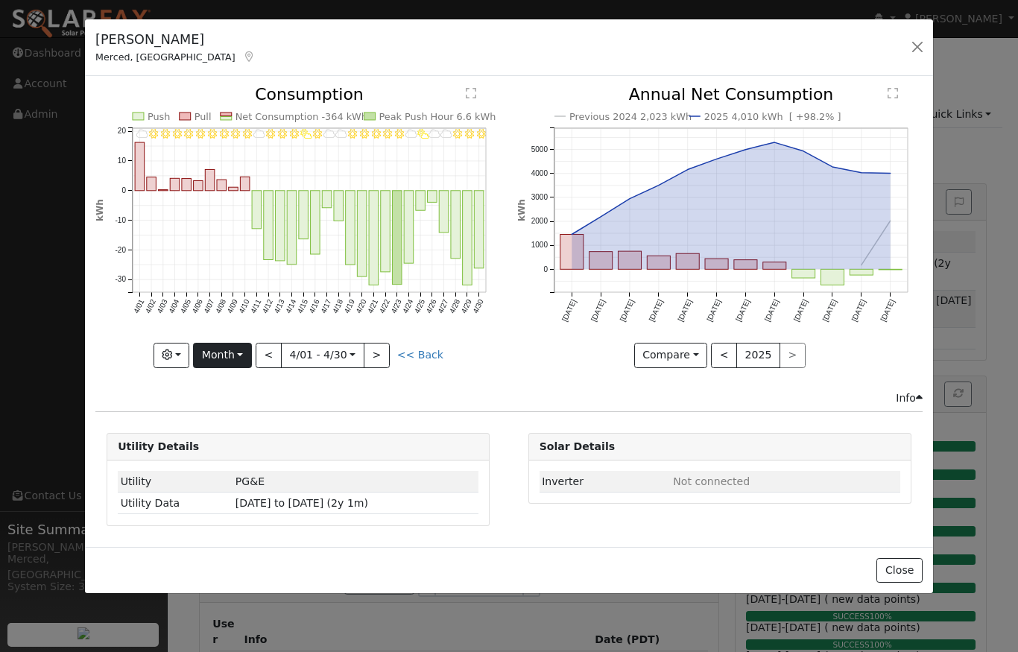
click at [241, 356] on button "Month" at bounding box center [222, 355] width 59 height 25
click at [237, 445] on link "Year" at bounding box center [246, 448] width 104 height 21
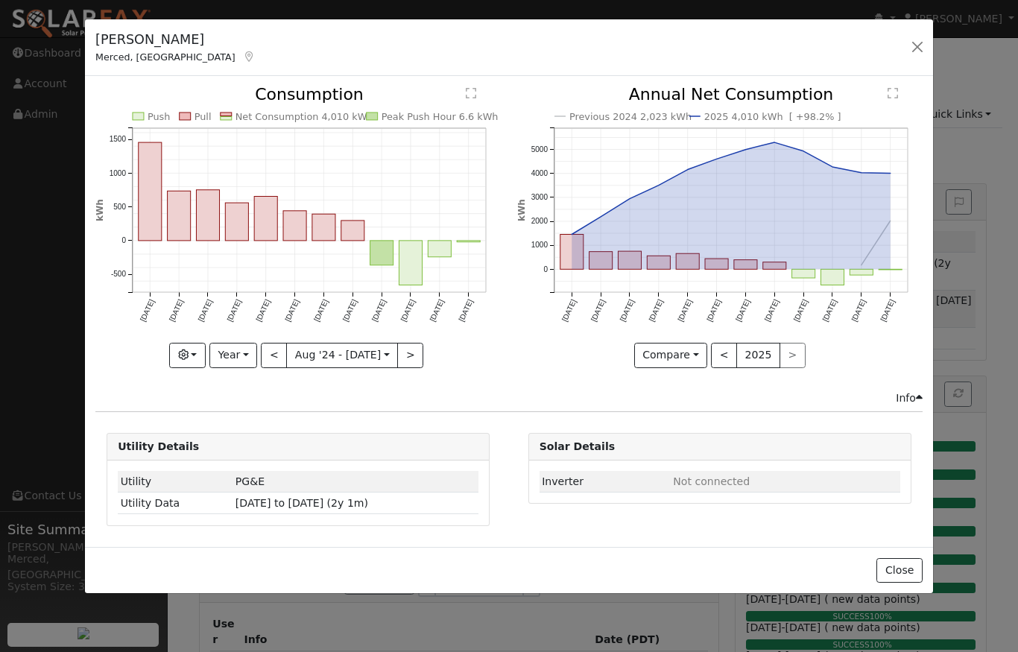
click at [410, 357] on button ">" at bounding box center [410, 355] width 26 height 25
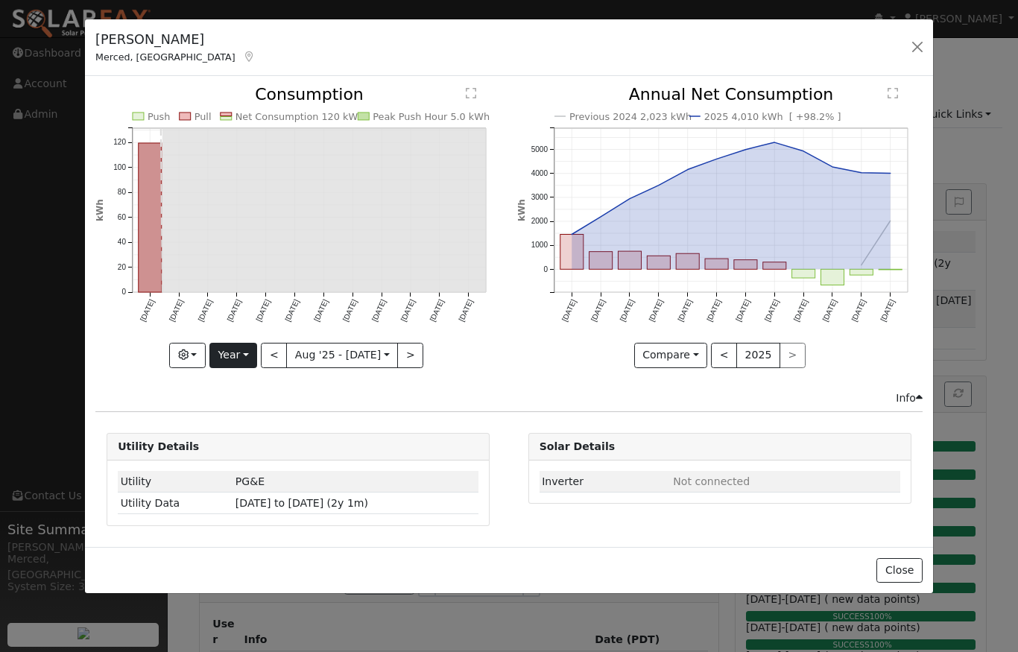
click at [256, 361] on button "Year" at bounding box center [233, 355] width 48 height 25
click at [250, 446] on link "Year" at bounding box center [262, 448] width 104 height 21
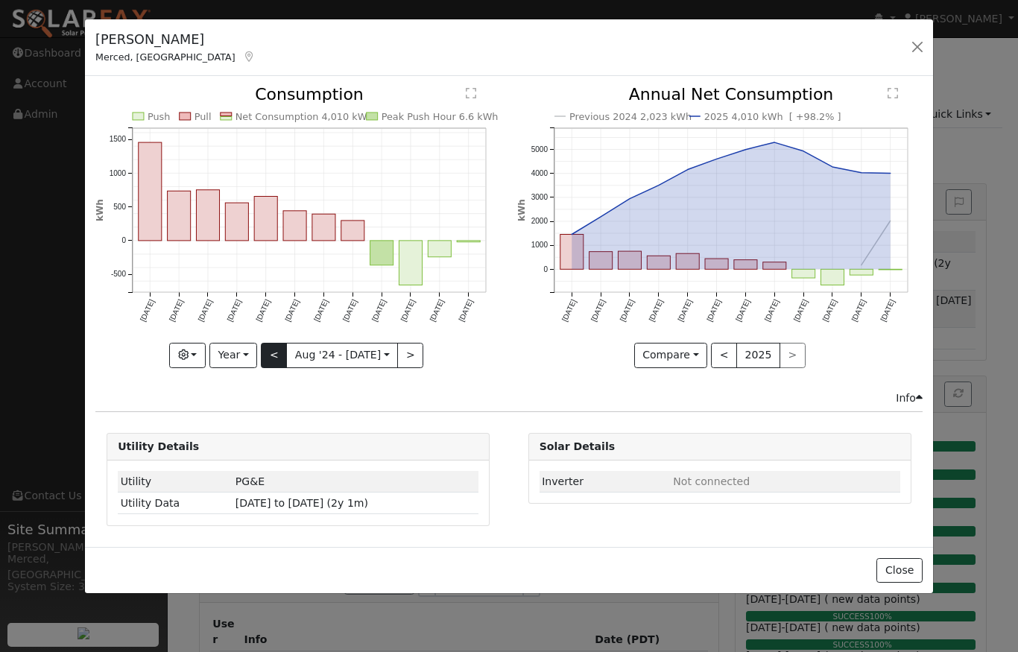
click at [279, 353] on button "<" at bounding box center [274, 355] width 26 height 25
type input "2023-08-01"
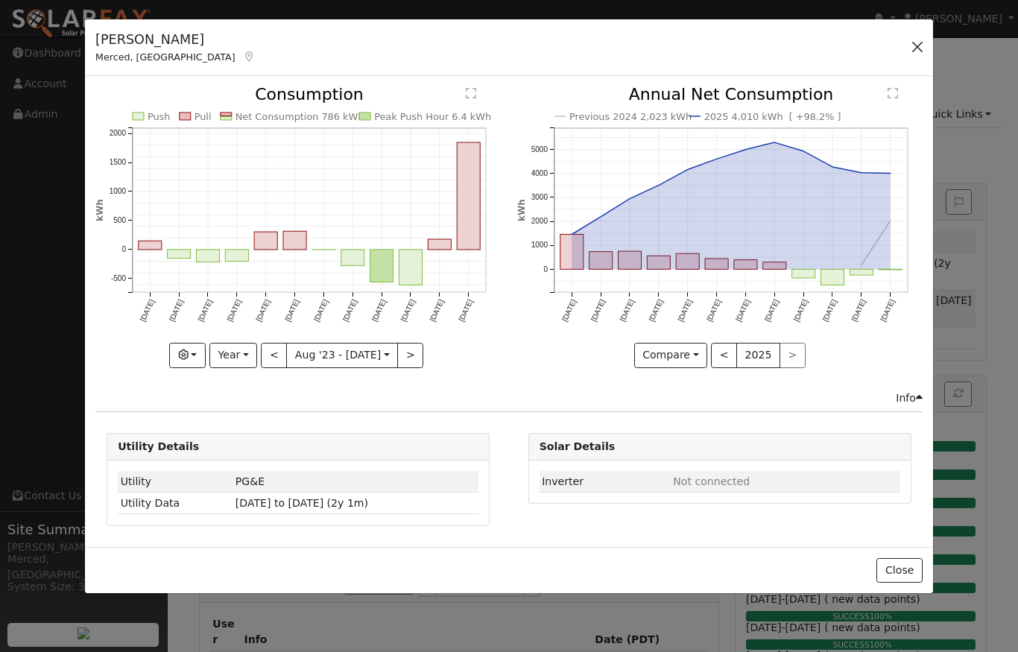
click at [917, 48] on button "button" at bounding box center [917, 47] width 21 height 21
